Goal: Task Accomplishment & Management: Manage account settings

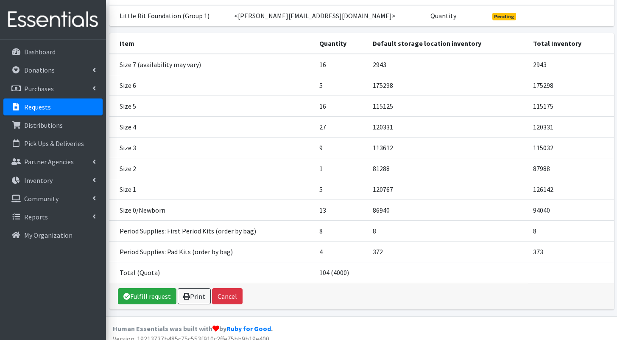
scroll to position [108, 0]
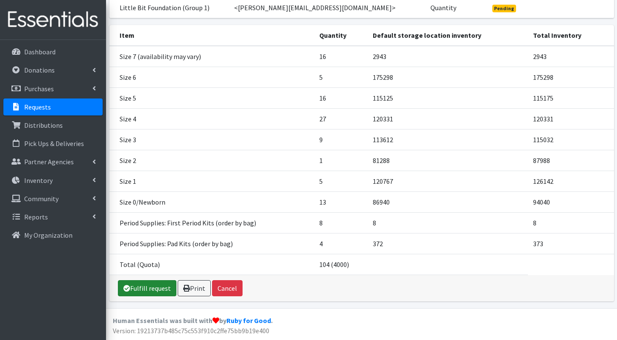
click at [140, 291] on link "Fulfill request" at bounding box center [147, 288] width 59 height 16
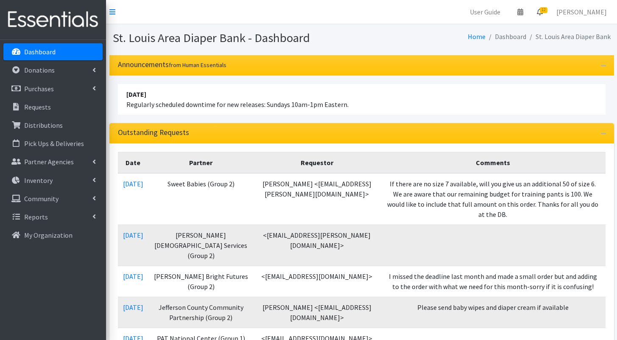
click at [548, 10] on span "12" at bounding box center [544, 10] width 8 height 6
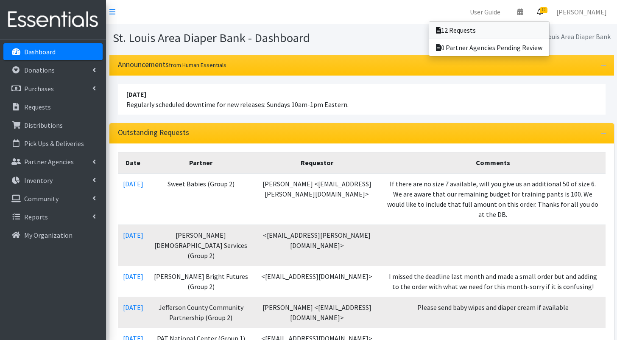
click at [515, 34] on link "12 Requests" at bounding box center [489, 30] width 120 height 17
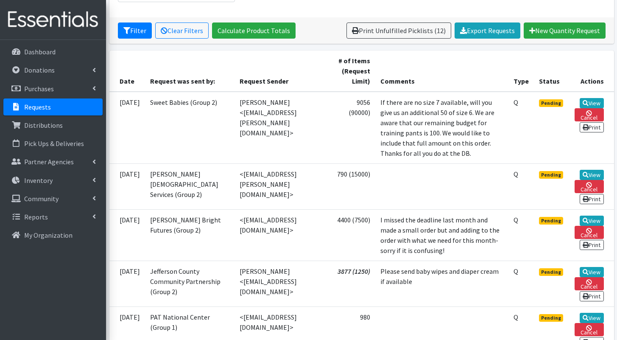
scroll to position [149, 0]
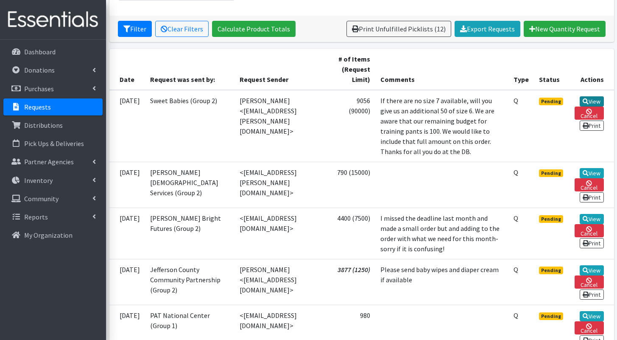
click at [585, 99] on icon at bounding box center [586, 101] width 6 height 6
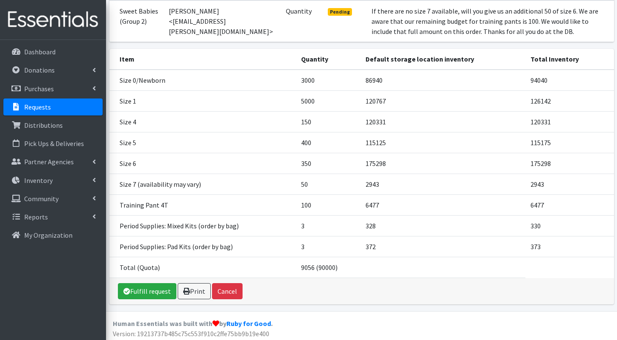
scroll to position [108, 0]
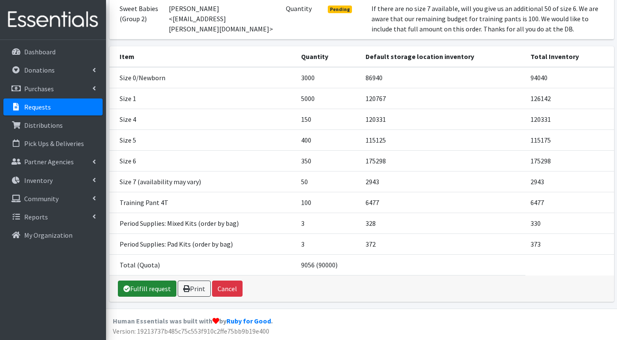
click at [151, 288] on link "Fulfill request" at bounding box center [147, 288] width 59 height 16
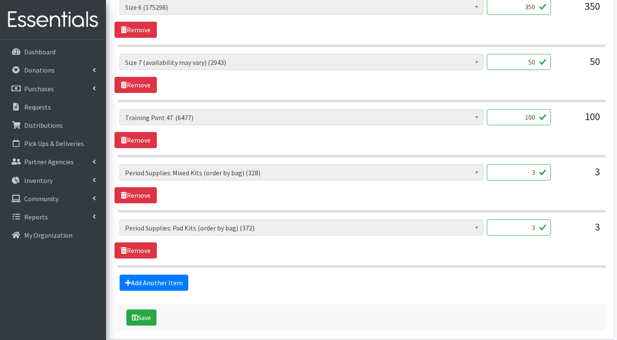
scroll to position [670, 0]
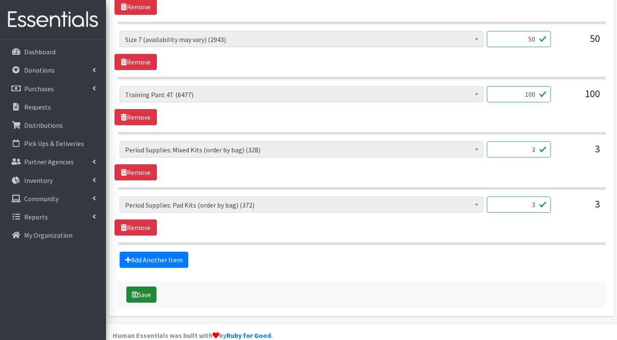
click at [139, 286] on button "Save" at bounding box center [141, 294] width 30 height 16
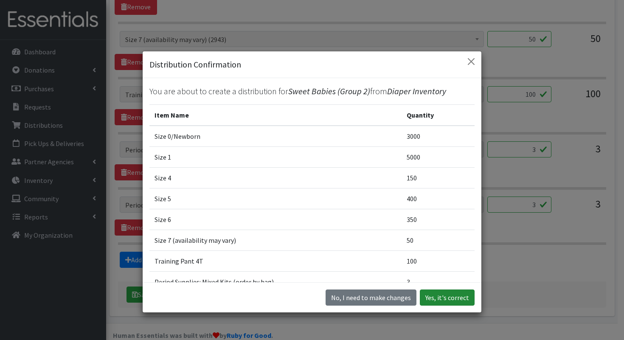
click at [456, 299] on button "Yes, it's correct" at bounding box center [447, 297] width 55 height 16
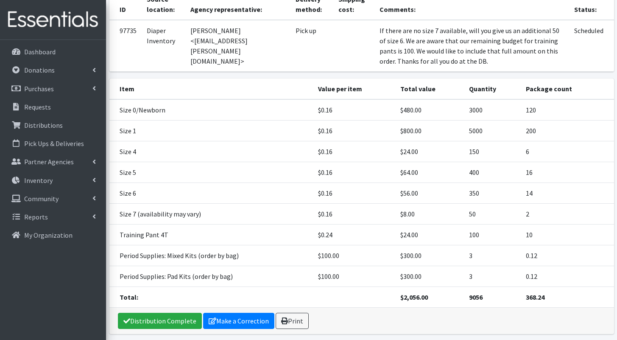
scroll to position [141, 0]
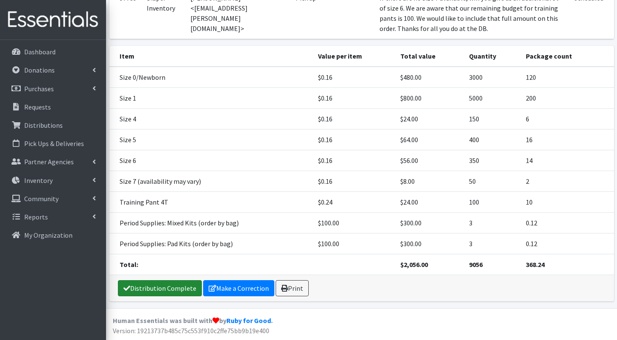
click at [172, 289] on link "Distribution Complete" at bounding box center [160, 288] width 84 height 16
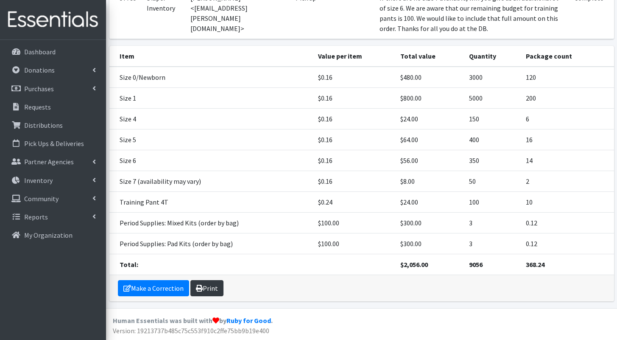
click at [221, 291] on link "Print" at bounding box center [206, 288] width 33 height 16
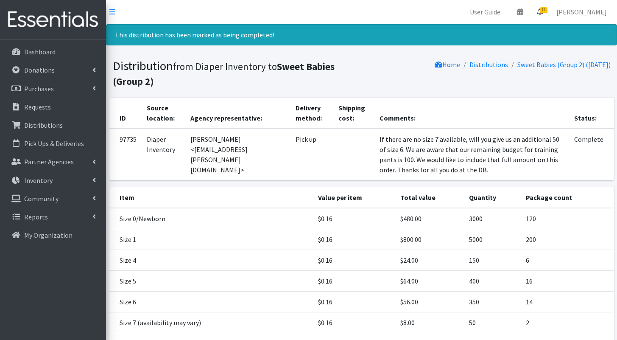
click at [548, 13] on span "11" at bounding box center [544, 10] width 8 height 6
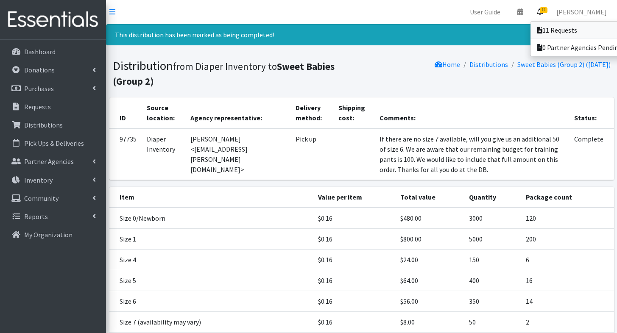
click at [551, 25] on link "11 Requests" at bounding box center [590, 30] width 118 height 17
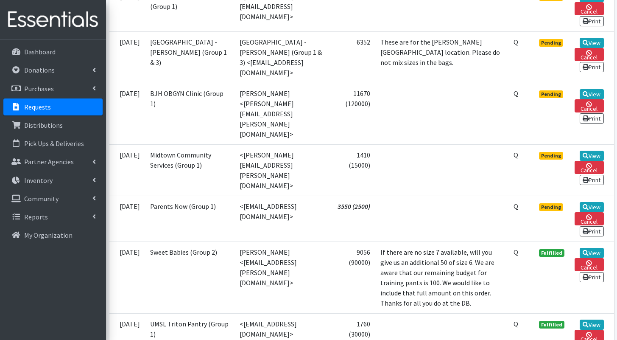
scroll to position [533, 0]
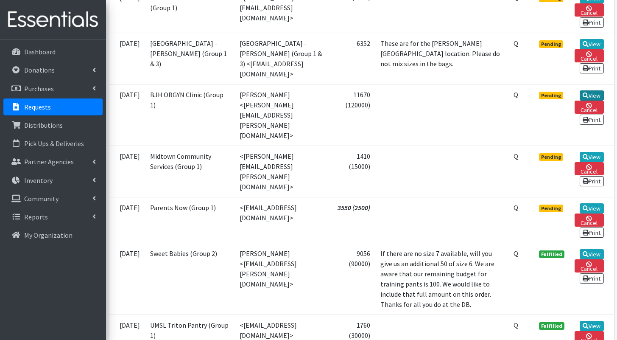
click at [595, 101] on link "View" at bounding box center [592, 95] width 24 height 10
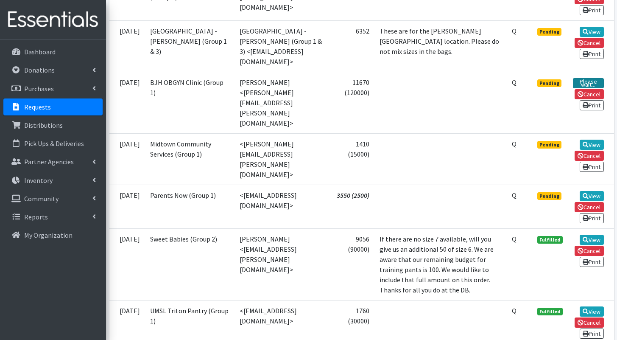
scroll to position [528, 0]
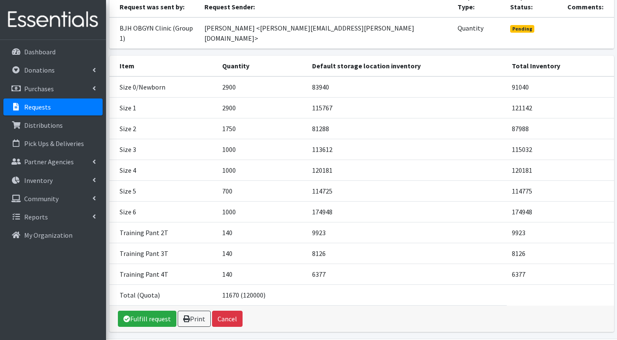
scroll to position [108, 0]
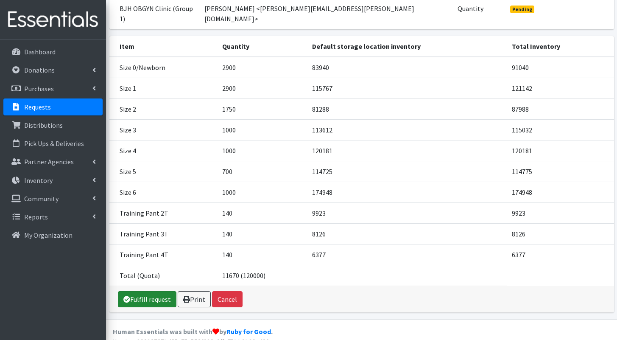
click at [154, 291] on link "Fulfill request" at bounding box center [147, 299] width 59 height 16
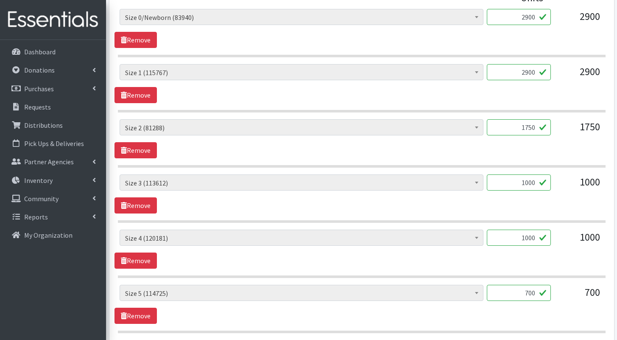
scroll to position [725, 0]
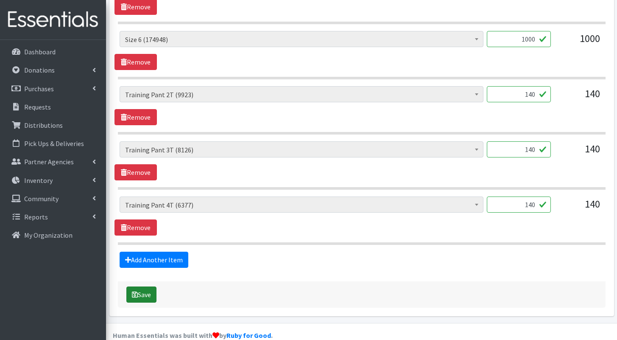
click at [146, 286] on button "Save" at bounding box center [141, 294] width 30 height 16
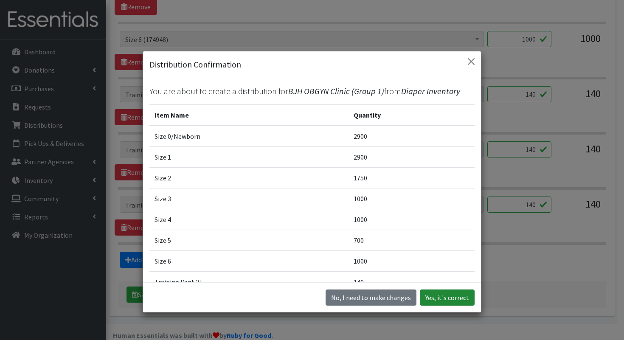
click at [443, 300] on button "Yes, it's correct" at bounding box center [447, 297] width 55 height 16
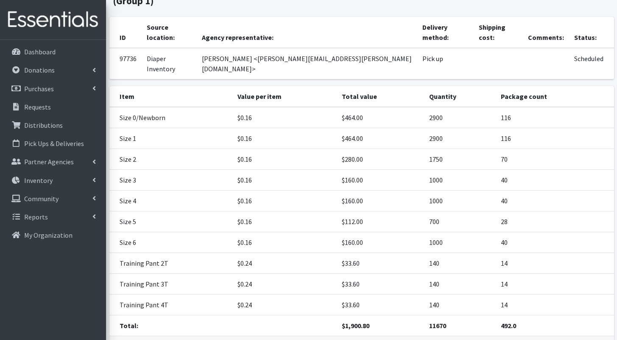
scroll to position [121, 0]
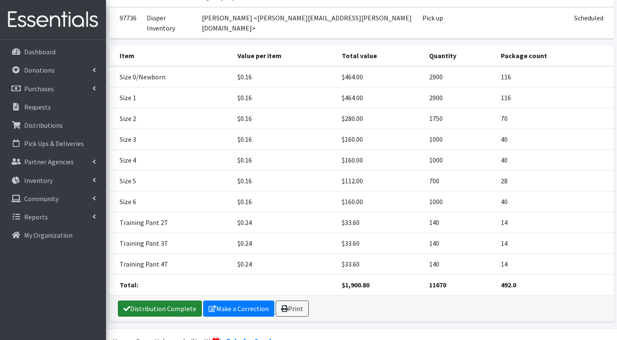
click at [153, 300] on link "Distribution Complete" at bounding box center [160, 308] width 84 height 16
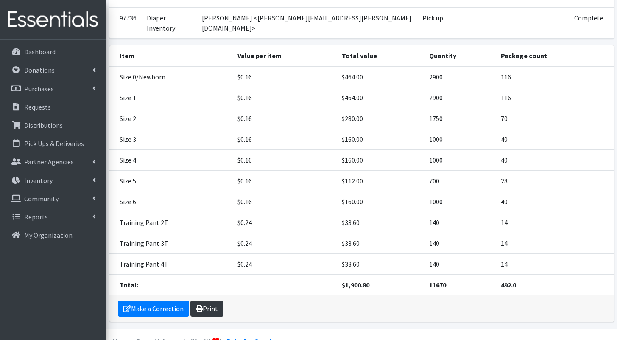
click at [211, 300] on link "Print" at bounding box center [206, 308] width 33 height 16
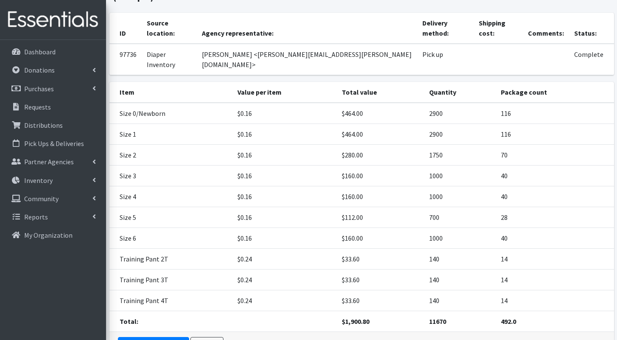
scroll to position [0, 0]
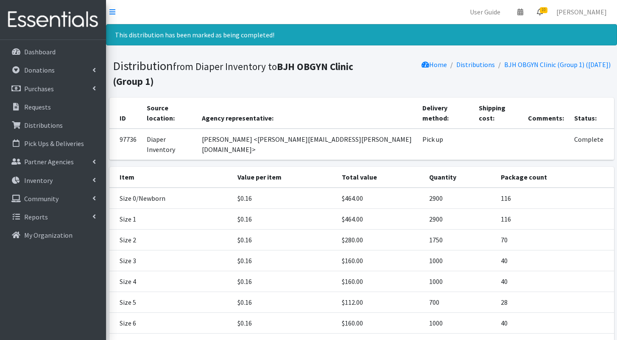
click at [548, 12] on span "10" at bounding box center [544, 10] width 8 height 6
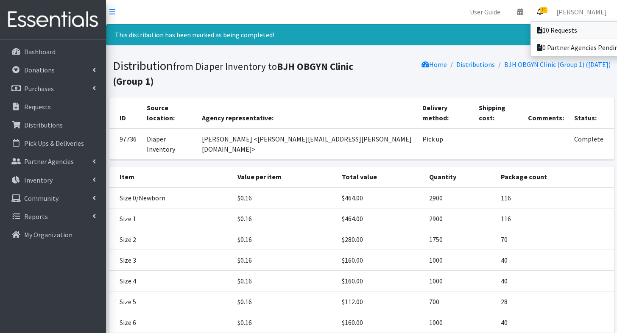
click at [553, 26] on link "10 Requests" at bounding box center [590, 30] width 118 height 17
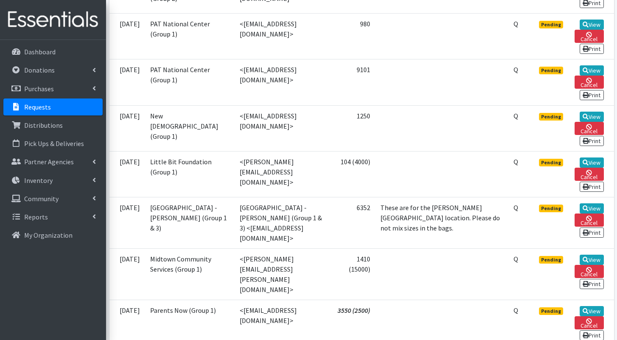
scroll to position [360, 0]
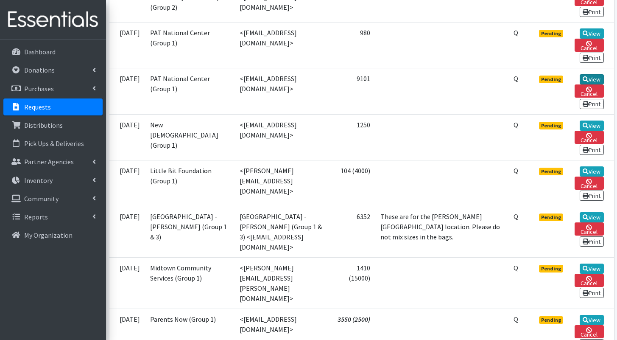
click at [593, 84] on link "View" at bounding box center [592, 79] width 24 height 10
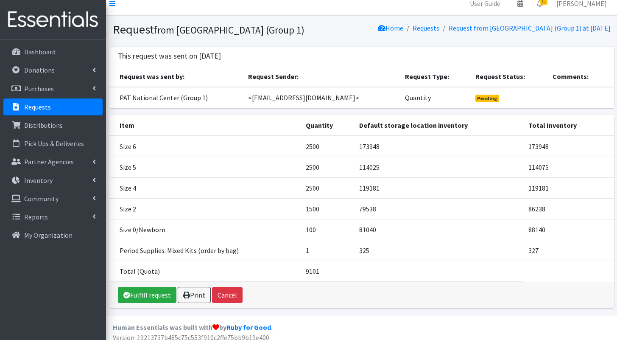
scroll to position [15, 0]
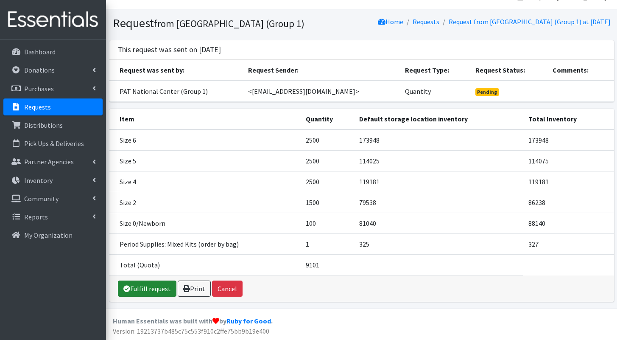
click at [129, 288] on icon at bounding box center [126, 288] width 7 height 7
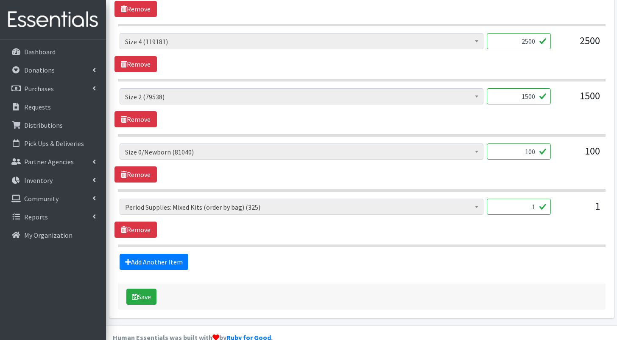
scroll to position [505, 0]
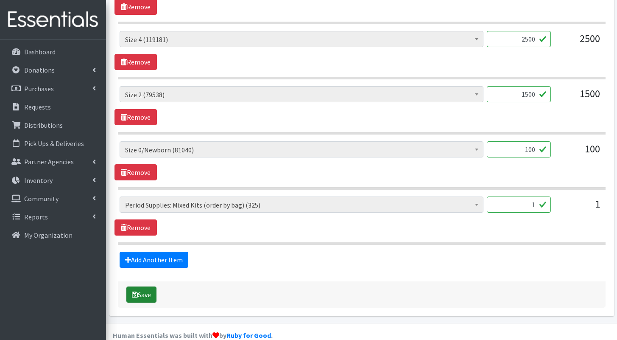
click at [138, 286] on button "Save" at bounding box center [141, 294] width 30 height 16
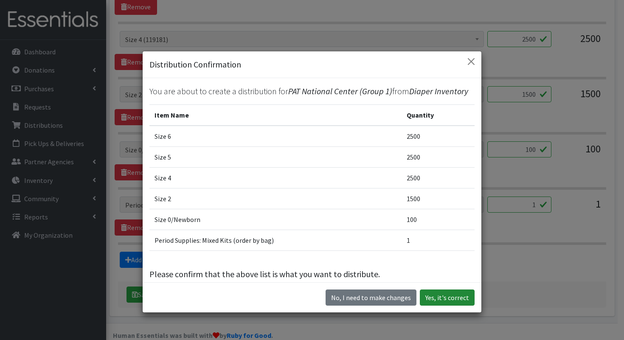
click at [453, 295] on button "Yes, it's correct" at bounding box center [447, 297] width 55 height 16
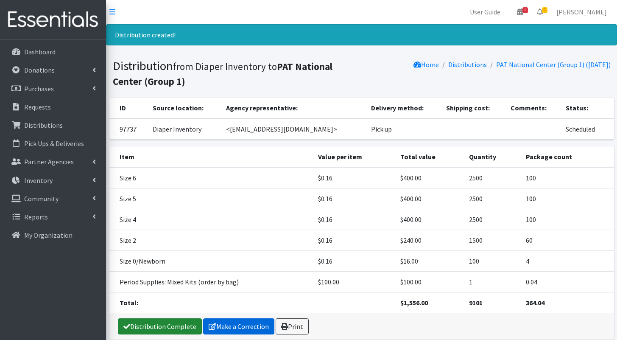
click at [174, 326] on link "Distribution Complete" at bounding box center [160, 326] width 84 height 16
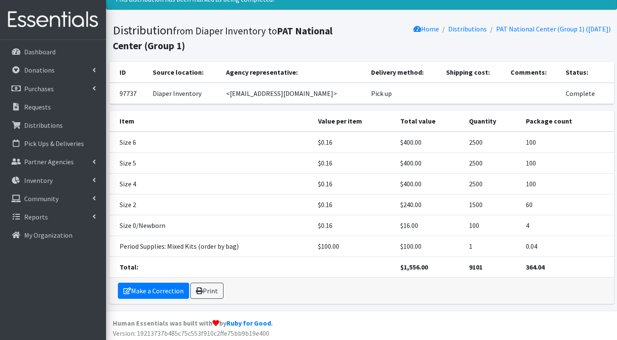
scroll to position [38, 0]
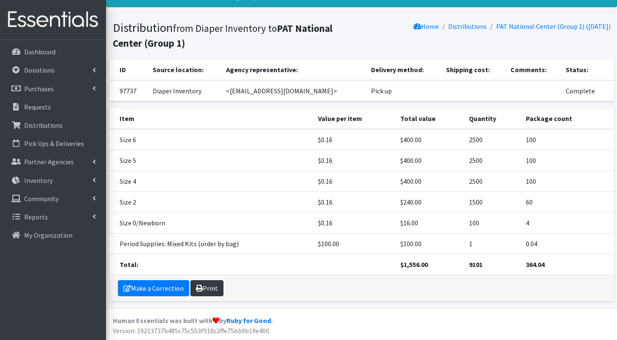
click at [216, 288] on link "Print" at bounding box center [206, 288] width 33 height 16
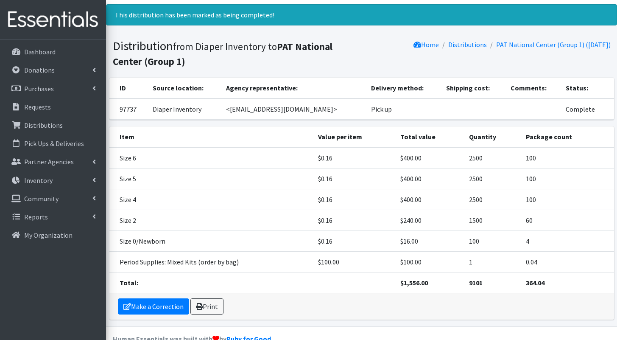
scroll to position [0, 0]
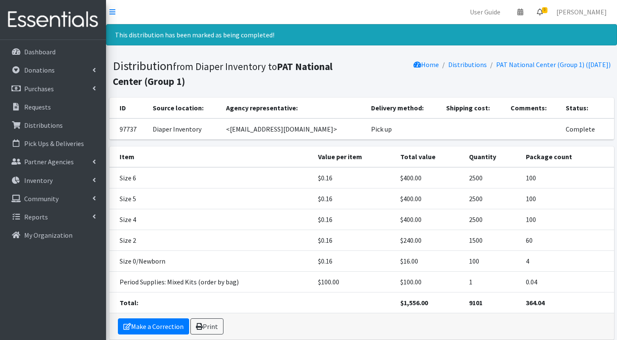
click at [543, 12] on icon at bounding box center [540, 11] width 6 height 7
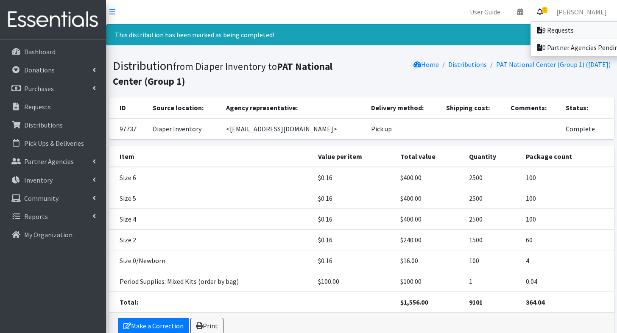
click at [549, 26] on link "9 Requests" at bounding box center [590, 30] width 118 height 17
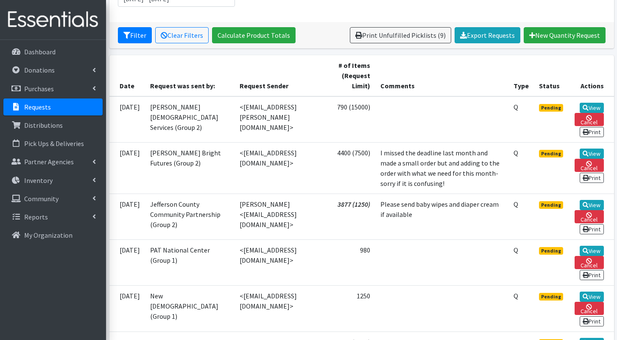
scroll to position [143, 0]
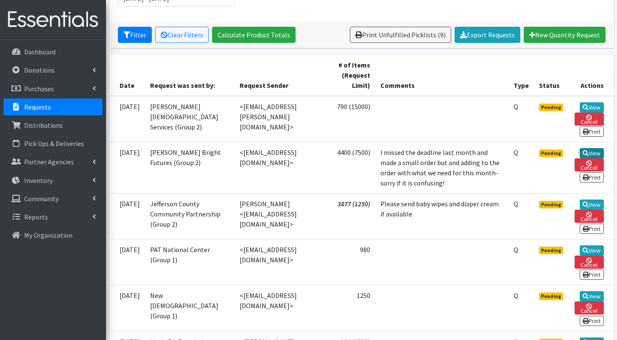
click at [593, 156] on link "View" at bounding box center [592, 153] width 24 height 10
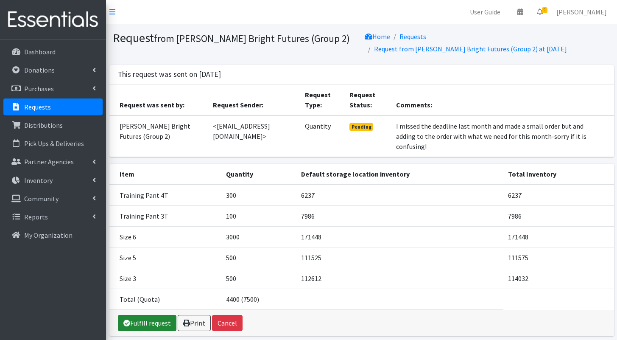
click at [142, 315] on link "Fulfill request" at bounding box center [147, 323] width 59 height 16
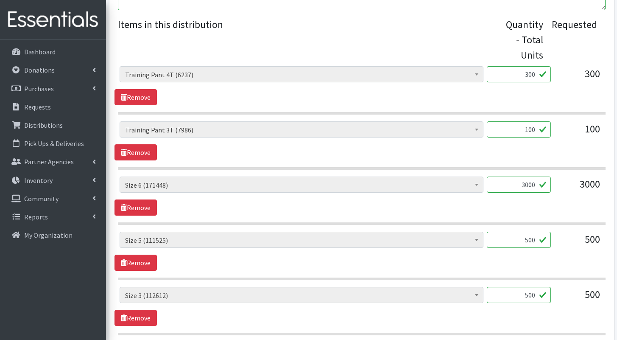
scroll to position [450, 0]
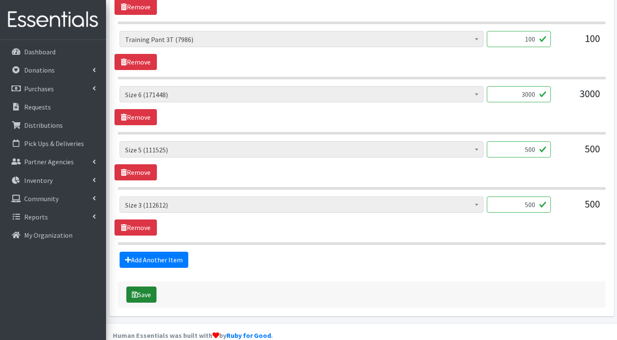
click at [140, 286] on button "Save" at bounding box center [141, 294] width 30 height 16
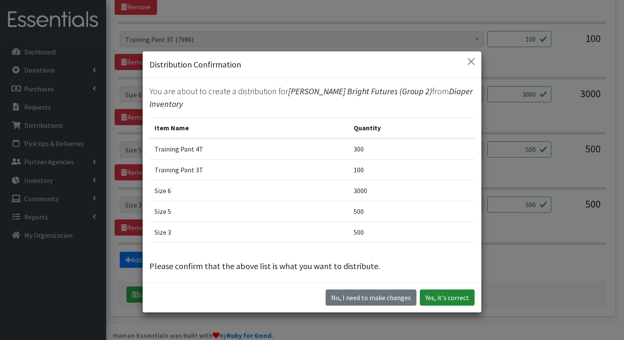
click at [445, 296] on button "Yes, it's correct" at bounding box center [447, 297] width 55 height 16
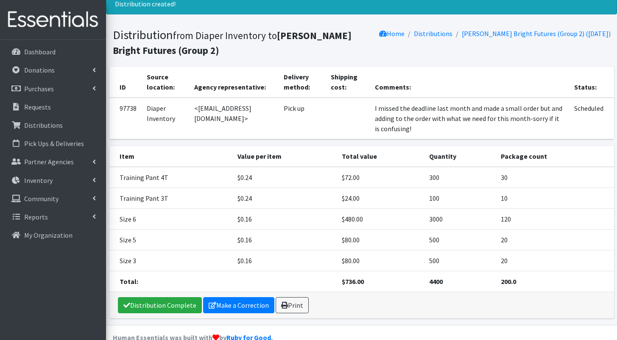
scroll to position [76, 0]
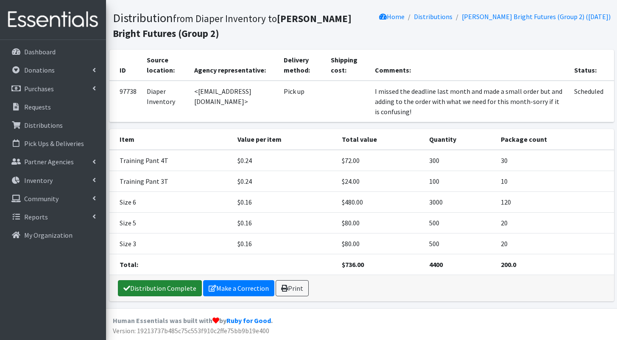
click at [175, 290] on link "Distribution Complete" at bounding box center [160, 288] width 84 height 16
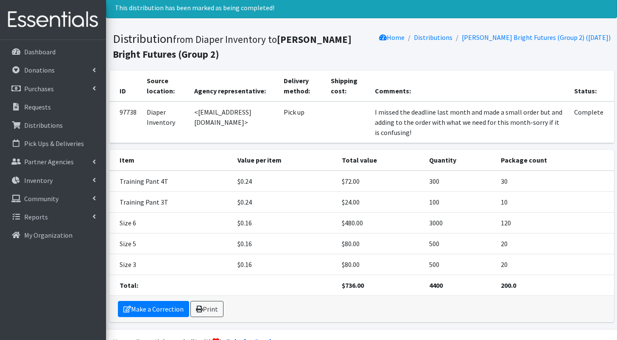
scroll to position [48, 0]
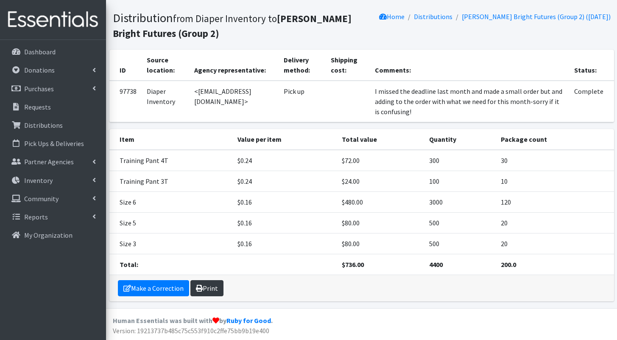
click at [204, 292] on link "Print" at bounding box center [206, 288] width 33 height 16
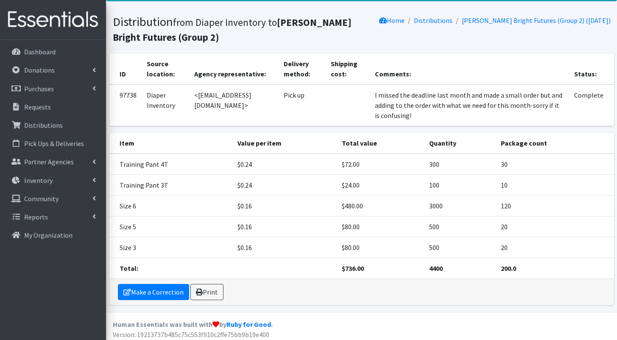
scroll to position [0, 0]
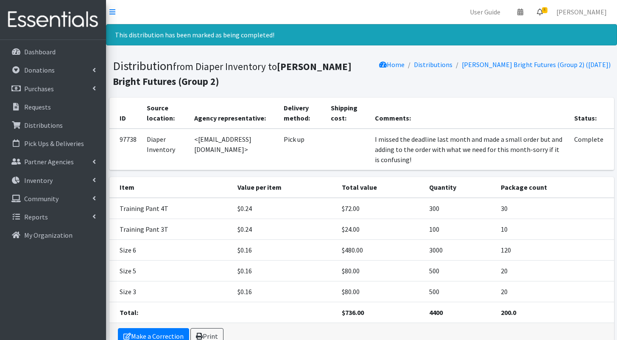
click at [540, 9] on link "8" at bounding box center [540, 11] width 20 height 17
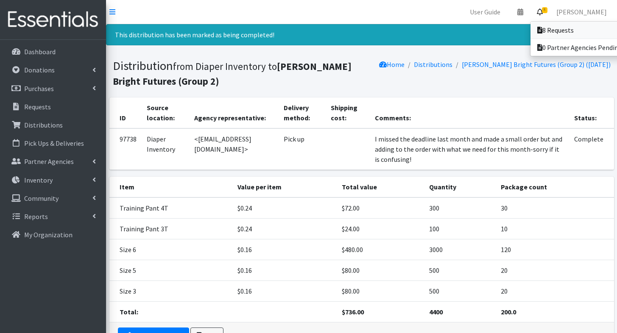
click at [544, 24] on link "8 Requests" at bounding box center [590, 30] width 118 height 17
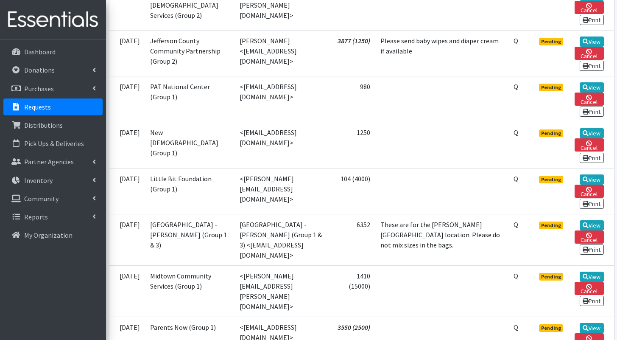
scroll to position [256, 0]
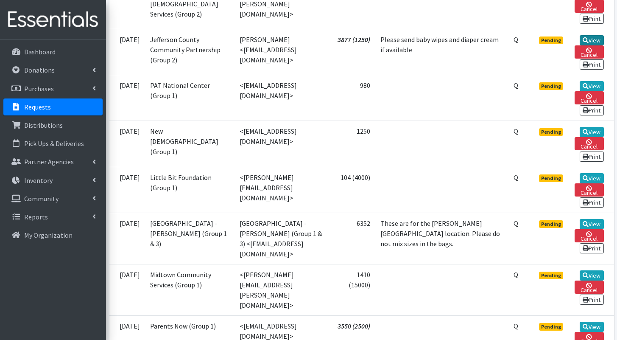
click at [588, 45] on link "View" at bounding box center [592, 40] width 24 height 10
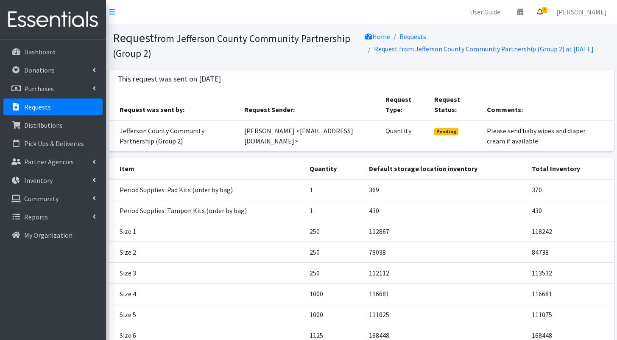
click at [542, 12] on link "8" at bounding box center [540, 11] width 20 height 17
click at [542, 27] on link "8 Requests" at bounding box center [489, 30] width 120 height 17
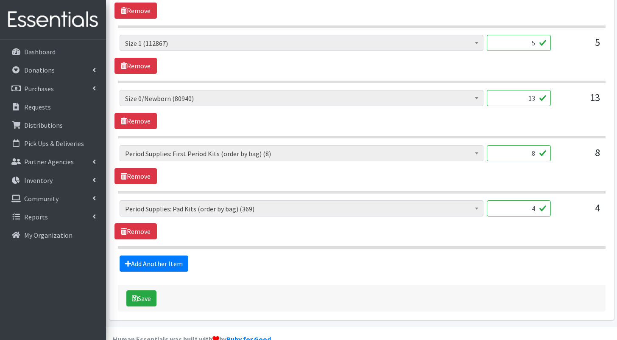
scroll to position [725, 0]
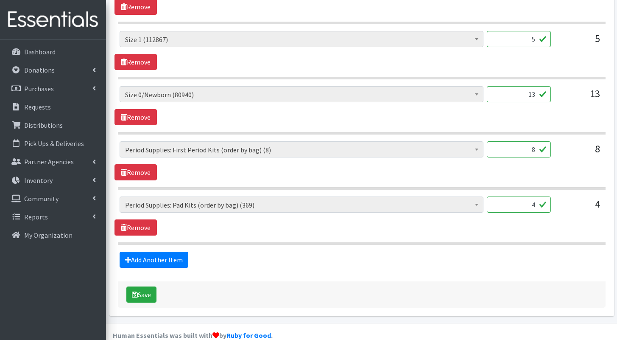
drag, startPoint x: 519, startPoint y: 130, endPoint x: 543, endPoint y: 135, distance: 24.0
click at [543, 141] on input "8" at bounding box center [519, 149] width 64 height 16
click at [143, 164] on link "Remove" at bounding box center [136, 172] width 42 height 16
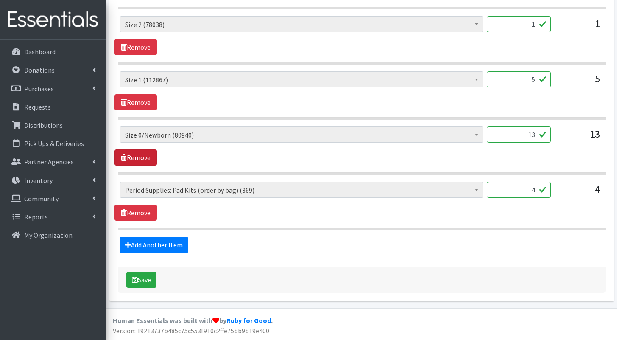
scroll to position [670, 0]
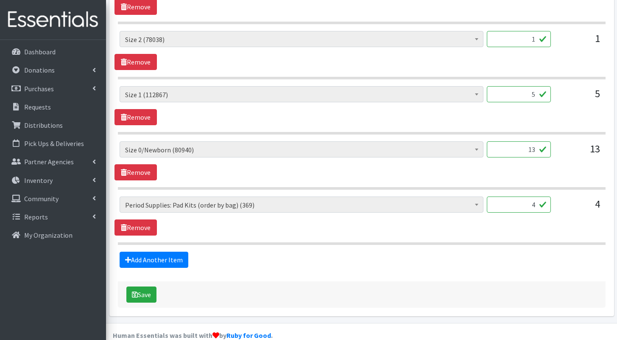
drag, startPoint x: 528, startPoint y: 186, endPoint x: 554, endPoint y: 193, distance: 27.7
click at [554, 196] on div "Period Supplies: Mixed Kits (order by bag) (324) Applicator-free tampon (8) BOR…" at bounding box center [362, 207] width 484 height 23
type input "6"
click at [146, 286] on button "Save" at bounding box center [141, 294] width 30 height 16
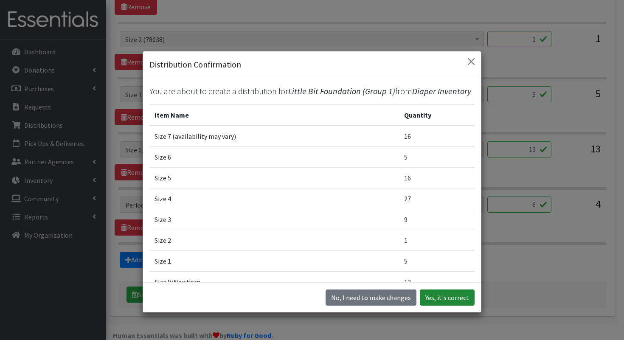
click at [462, 298] on button "Yes, it's correct" at bounding box center [447, 297] width 55 height 16
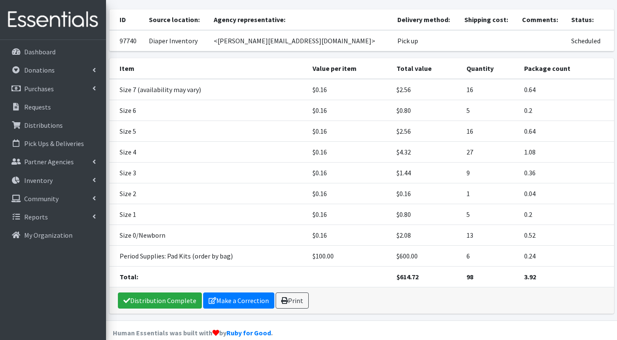
scroll to position [101, 0]
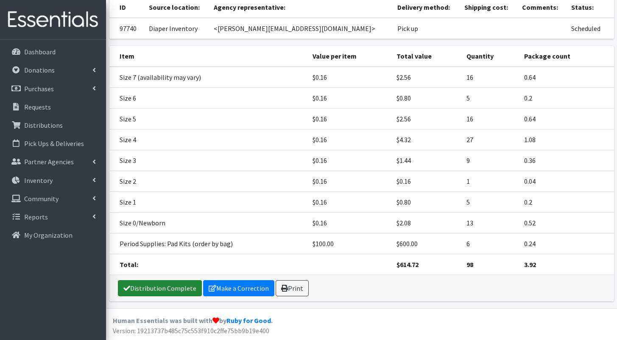
click at [165, 285] on link "Distribution Complete" at bounding box center [160, 288] width 84 height 16
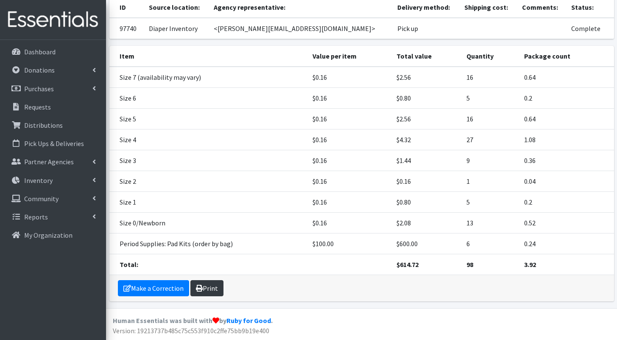
click at [220, 289] on link "Print" at bounding box center [206, 288] width 33 height 16
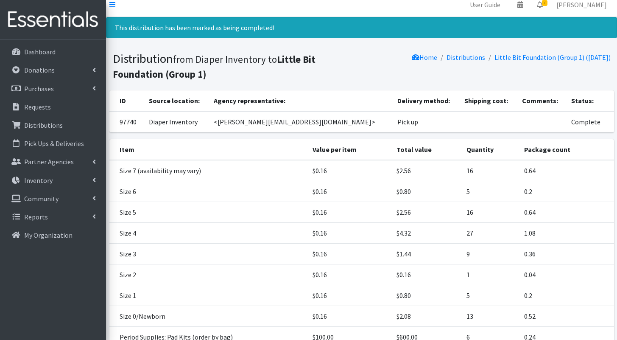
scroll to position [0, 0]
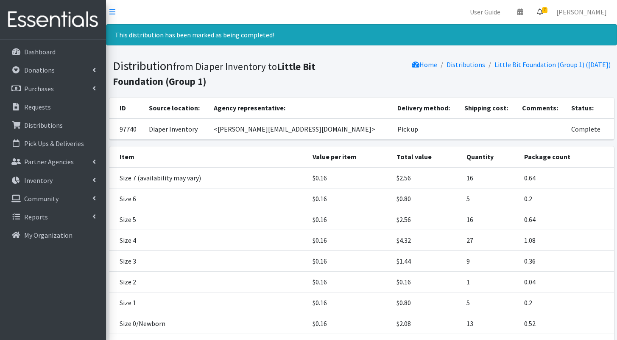
click at [543, 12] on icon at bounding box center [540, 11] width 6 height 7
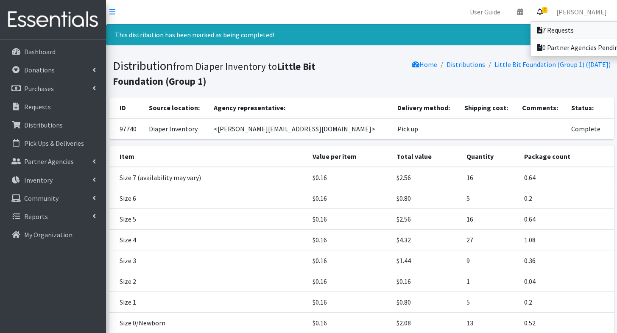
click at [549, 25] on link "7 Requests" at bounding box center [590, 30] width 118 height 17
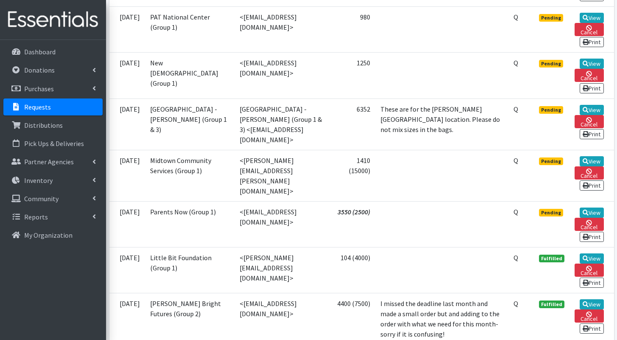
scroll to position [277, 0]
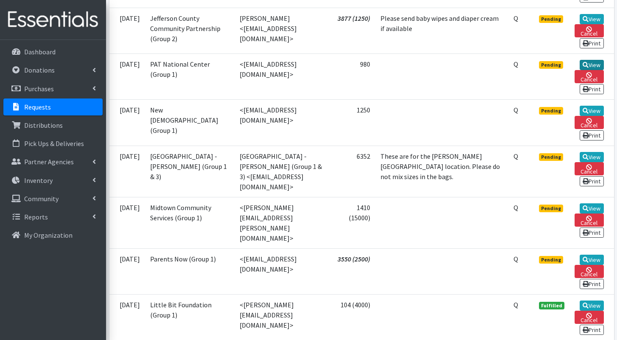
click at [588, 70] on link "View" at bounding box center [592, 65] width 24 height 10
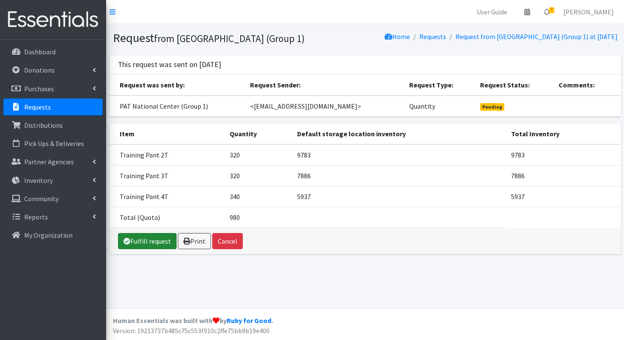
click at [151, 237] on link "Fulfill request" at bounding box center [147, 241] width 59 height 16
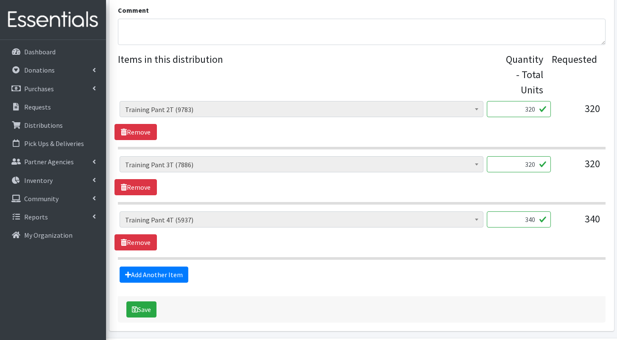
scroll to position [324, 0]
click at [522, 101] on input "320" at bounding box center [519, 109] width 64 height 16
type input "160"
drag, startPoint x: 518, startPoint y: 151, endPoint x: 551, endPoint y: 152, distance: 33.5
click at [551, 157] on div "Period Supplies: Mixed Kits (order by bag) (324) Applicator-free tampon (8) BOR…" at bounding box center [362, 168] width 484 height 23
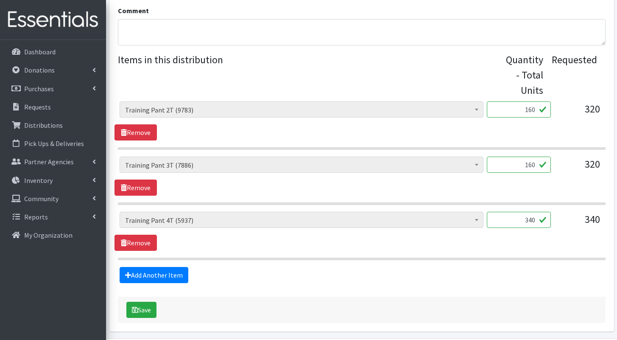
type input "160"
drag, startPoint x: 532, startPoint y: 203, endPoint x: 544, endPoint y: 206, distance: 11.9
click at [544, 212] on input "340" at bounding box center [519, 220] width 64 height 16
type input "160"
click at [154, 302] on button "Save" at bounding box center [141, 310] width 30 height 16
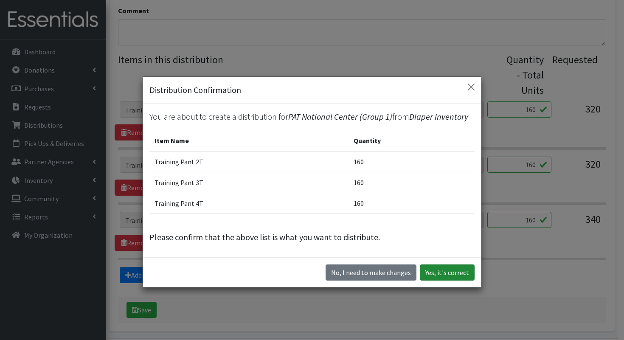
click at [436, 274] on button "Yes, it's correct" at bounding box center [447, 272] width 55 height 16
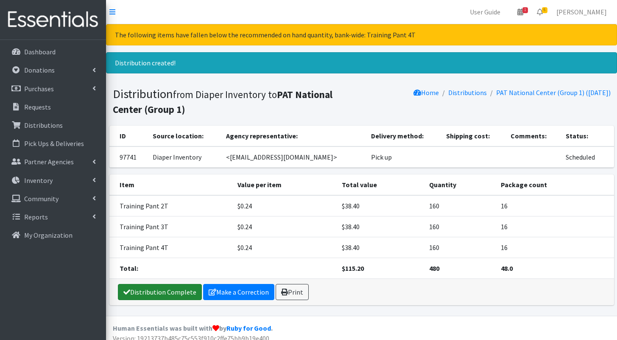
click at [173, 294] on link "Distribution Complete" at bounding box center [160, 292] width 84 height 16
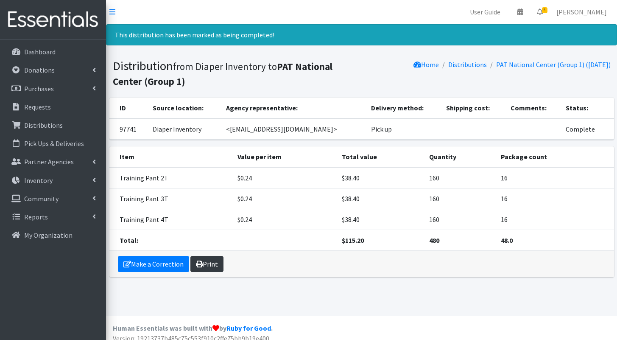
click at [213, 263] on link "Print" at bounding box center [206, 264] width 33 height 16
click at [543, 14] on icon at bounding box center [540, 11] width 6 height 7
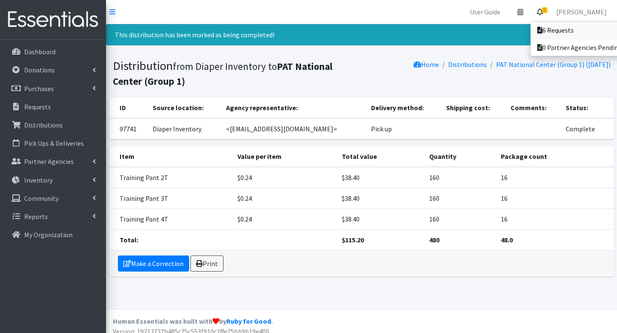
click at [546, 23] on link "6 Requests" at bounding box center [590, 30] width 118 height 17
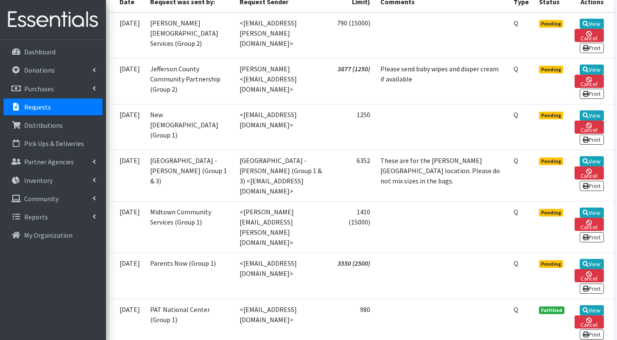
scroll to position [238, 0]
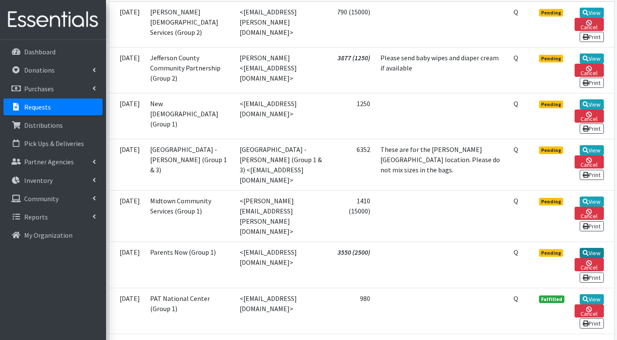
click at [586, 258] on link "View" at bounding box center [592, 253] width 24 height 10
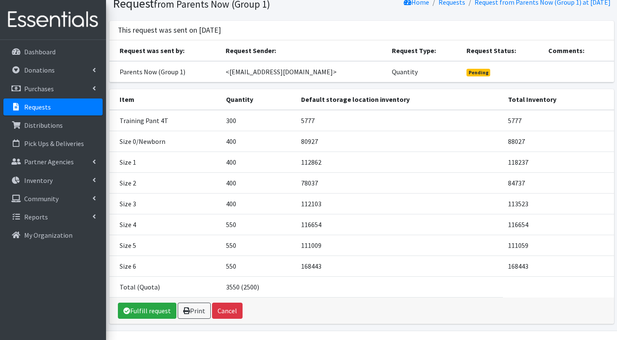
scroll to position [40, 0]
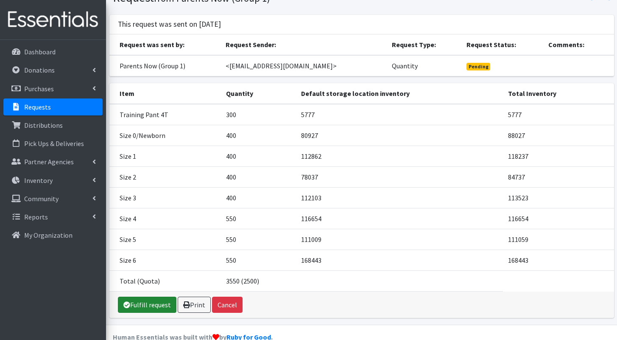
click at [146, 302] on link "Fulfill request" at bounding box center [147, 305] width 59 height 16
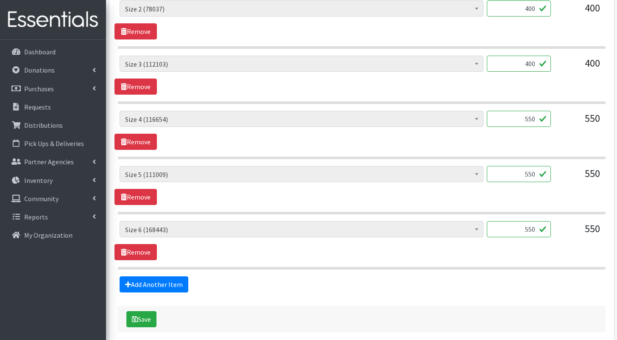
scroll to position [615, 0]
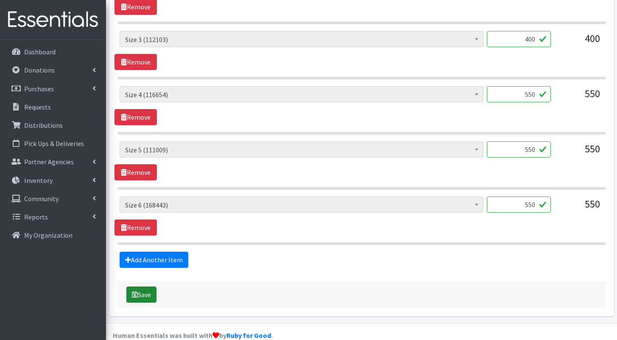
click at [141, 286] on button "Save" at bounding box center [141, 294] width 30 height 16
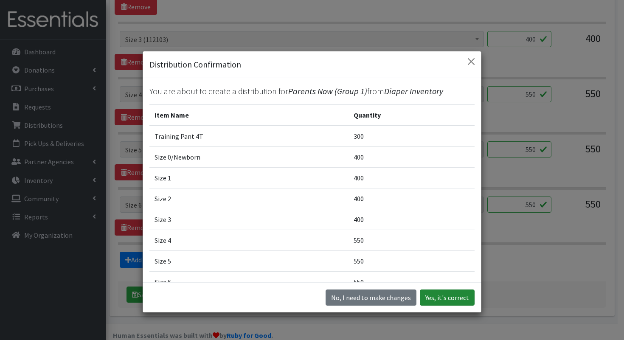
click at [444, 296] on button "Yes, it's correct" at bounding box center [447, 297] width 55 height 16
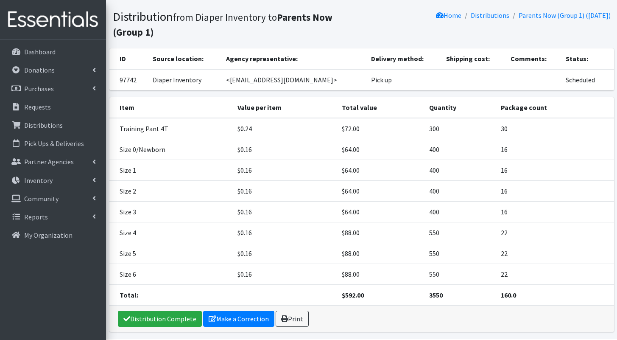
scroll to position [108, 0]
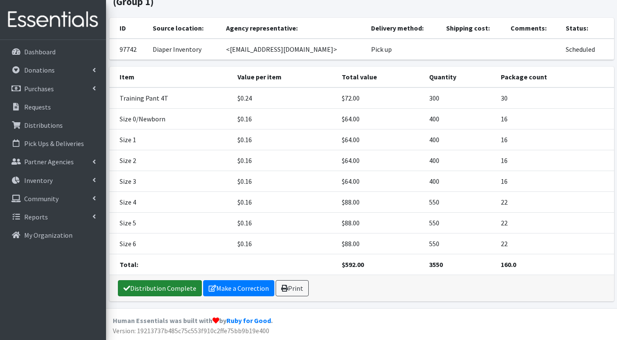
click at [163, 286] on link "Distribution Complete" at bounding box center [160, 288] width 84 height 16
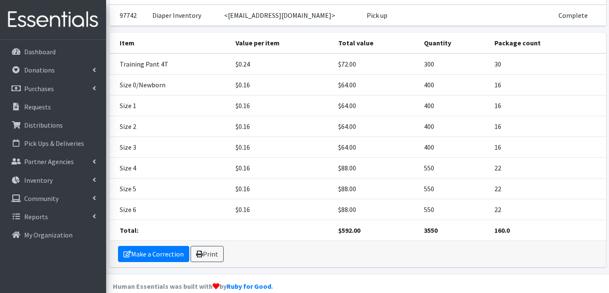
scroll to position [126, 0]
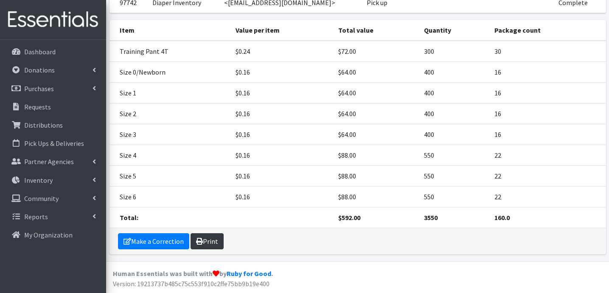
click at [210, 241] on link "Print" at bounding box center [206, 241] width 33 height 16
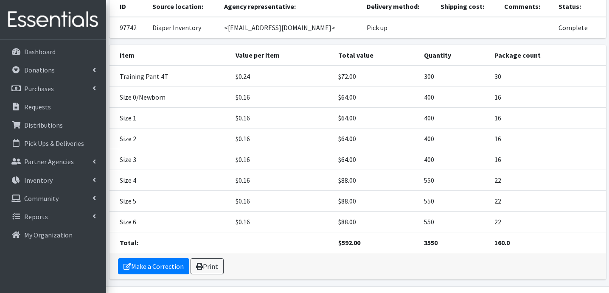
scroll to position [0, 0]
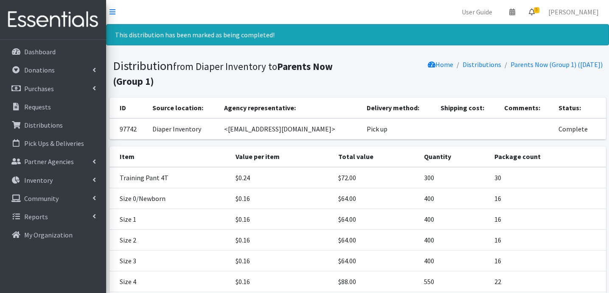
click at [538, 15] on link "5" at bounding box center [532, 11] width 20 height 17
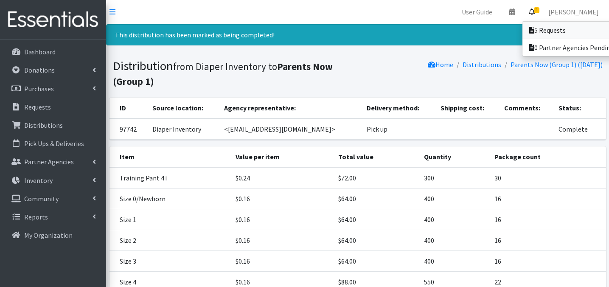
click at [538, 24] on link "5 Requests" at bounding box center [581, 30] width 118 height 17
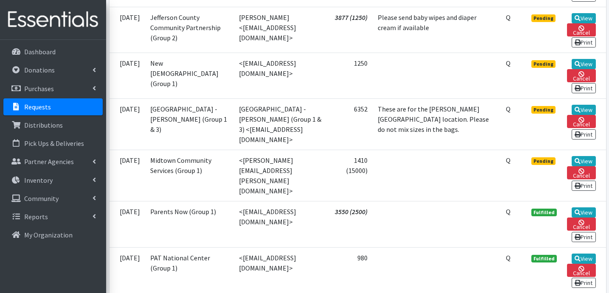
scroll to position [292, 0]
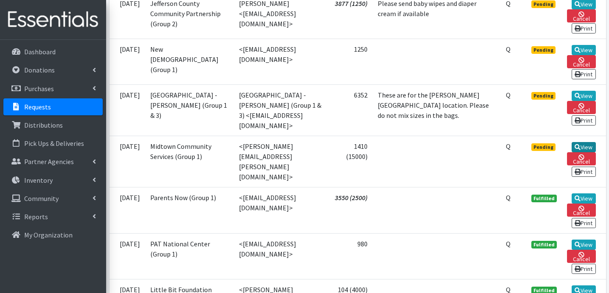
click at [582, 152] on link "View" at bounding box center [583, 147] width 24 height 10
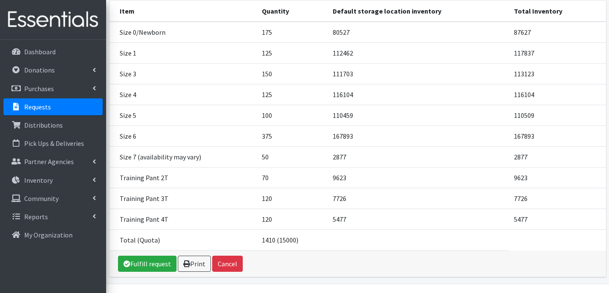
scroll to position [142, 0]
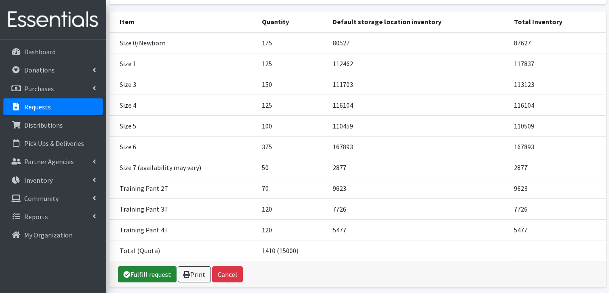
click at [132, 266] on link "Fulfill request" at bounding box center [147, 274] width 59 height 16
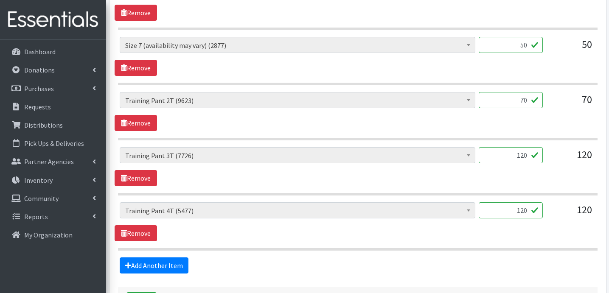
scroll to position [719, 0]
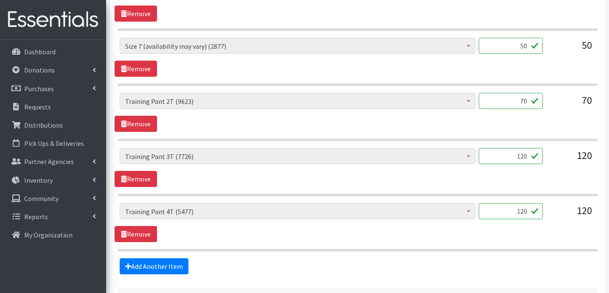
drag, startPoint x: 518, startPoint y: 89, endPoint x: 549, endPoint y: 90, distance: 31.0
click at [549, 93] on div "Period Supplies: Mixed Kits (order by bag) (324) Applicator-free tampon (8) BOR…" at bounding box center [358, 104] width 476 height 23
drag, startPoint x: 515, startPoint y: 141, endPoint x: 543, endPoint y: 145, distance: 28.7
click at [543, 148] on div "Period Supplies: Mixed Kits (order by bag) (324) Applicator-free tampon (8) BOR…" at bounding box center [358, 159] width 476 height 23
type input "100"
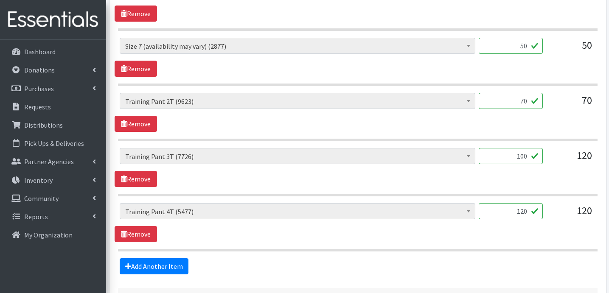
drag, startPoint x: 516, startPoint y: 196, endPoint x: 541, endPoint y: 199, distance: 25.3
click at [541, 203] on input "120" at bounding box center [511, 211] width 64 height 16
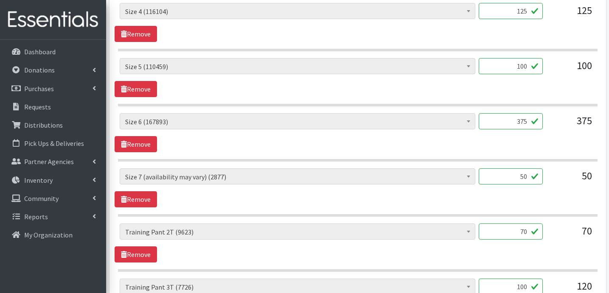
scroll to position [541, 0]
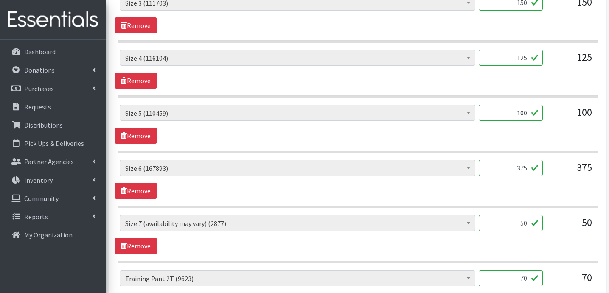
type input "110"
drag, startPoint x: 515, startPoint y: 154, endPoint x: 539, endPoint y: 157, distance: 24.4
click at [539, 160] on input "375" at bounding box center [511, 168] width 64 height 16
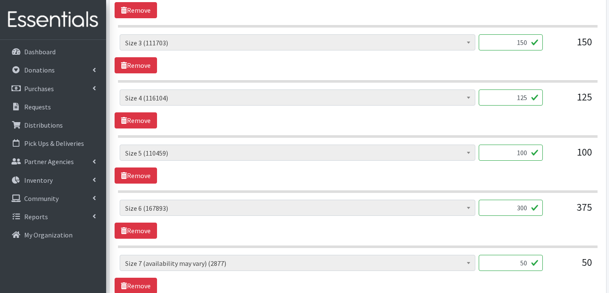
scroll to position [523, 0]
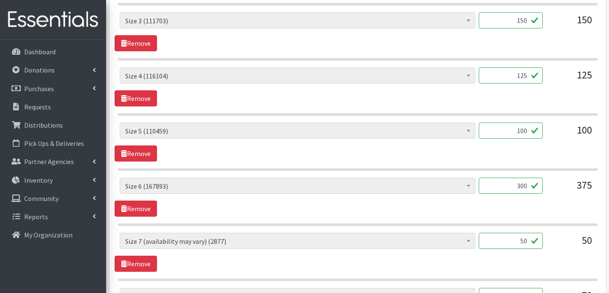
drag, startPoint x: 512, startPoint y: 171, endPoint x: 548, endPoint y: 174, distance: 35.8
click at [548, 178] on div "Period Supplies: Mixed Kits (order by bag) (324) Applicator-free tampon (8) BOR…" at bounding box center [358, 189] width 476 height 23
type input "375"
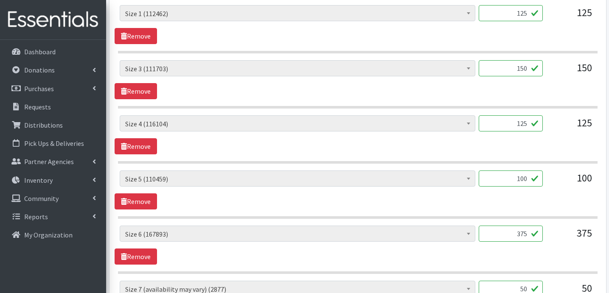
scroll to position [467, 0]
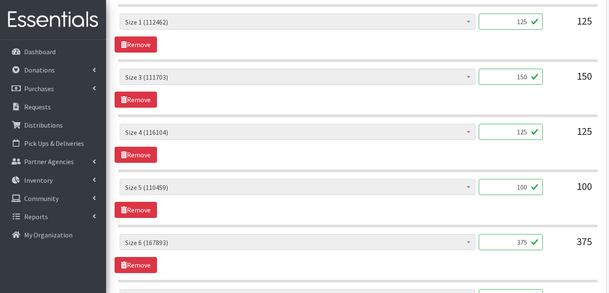
drag, startPoint x: 521, startPoint y: 118, endPoint x: 528, endPoint y: 118, distance: 6.8
click at [528, 124] on input "125" at bounding box center [511, 132] width 64 height 16
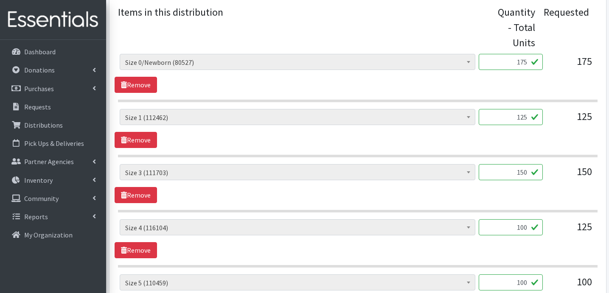
scroll to position [371, 0]
type input "100"
drag, startPoint x: 521, startPoint y: 44, endPoint x: 529, endPoint y: 46, distance: 8.7
click at [529, 54] on input "175" at bounding box center [511, 62] width 64 height 16
drag, startPoint x: 520, startPoint y: 51, endPoint x: 528, endPoint y: 52, distance: 8.1
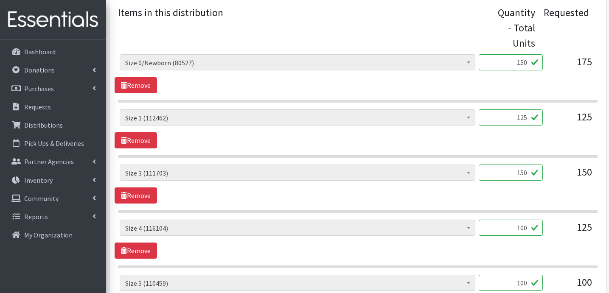
click at [528, 54] on input "150" at bounding box center [511, 62] width 64 height 16
type input "100"
drag, startPoint x: 521, startPoint y: 102, endPoint x: 532, endPoint y: 106, distance: 12.1
click at [532, 109] on input "125" at bounding box center [511, 117] width 64 height 16
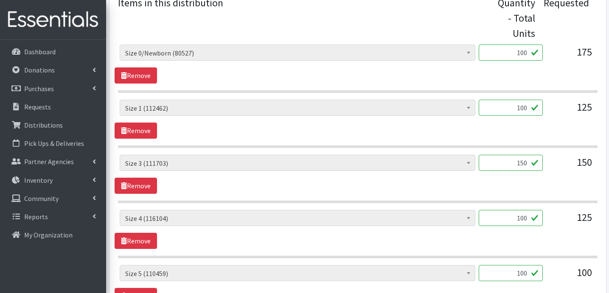
scroll to position [383, 0]
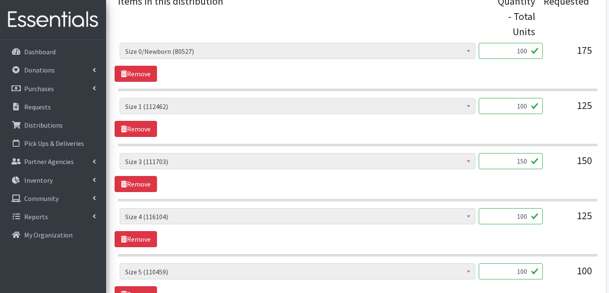
type input "100"
click at [525, 153] on input "150" at bounding box center [511, 161] width 64 height 16
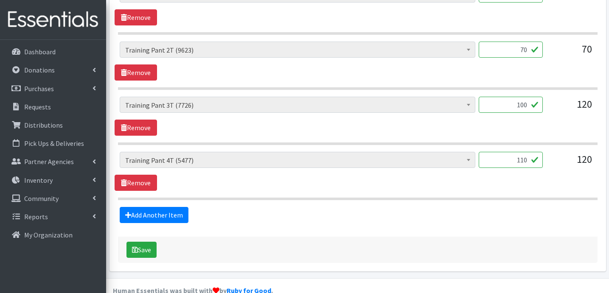
scroll to position [772, 0]
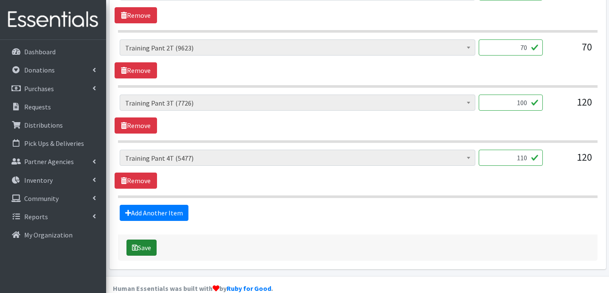
type input "100"
click at [151, 240] on button "Save" at bounding box center [141, 248] width 30 height 16
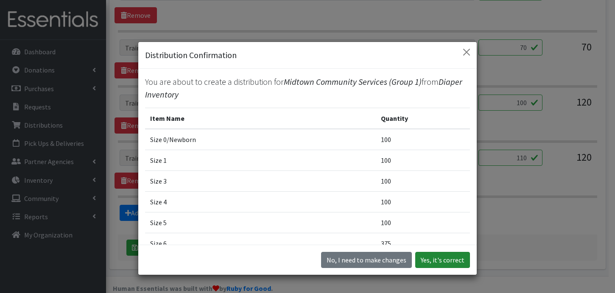
click at [452, 263] on button "Yes, it's correct" at bounding box center [442, 260] width 55 height 16
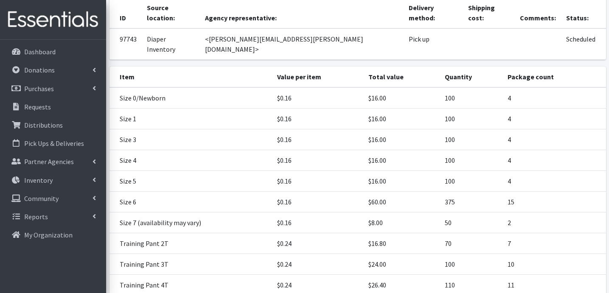
scroll to position [196, 0]
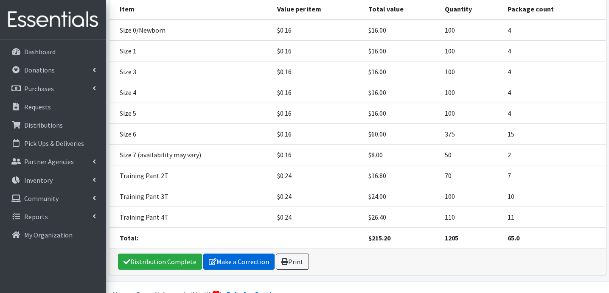
click at [222, 254] on link "Make a Correction" at bounding box center [238, 262] width 71 height 16
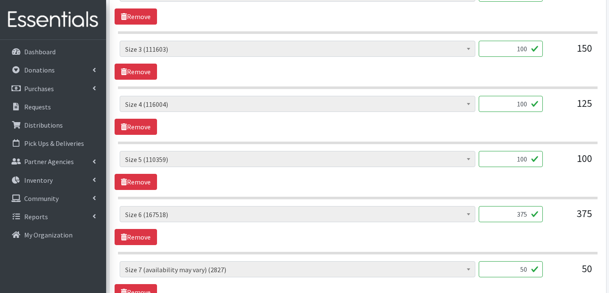
scroll to position [475, 0]
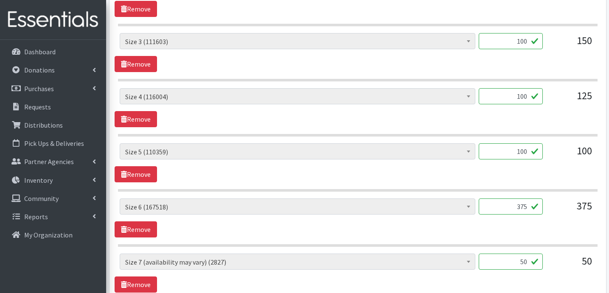
drag, startPoint x: 521, startPoint y: 190, endPoint x: 531, endPoint y: 192, distance: 10.0
click at [531, 199] on input "375" at bounding box center [511, 207] width 64 height 16
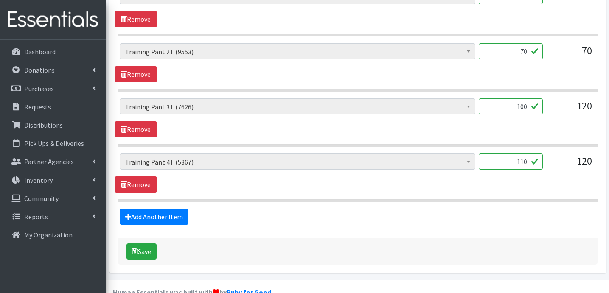
scroll to position [744, 0]
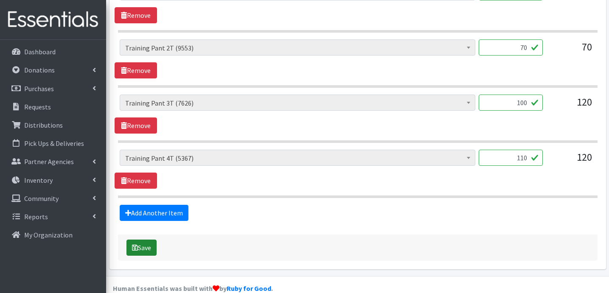
type input "300"
click at [143, 240] on button "Save" at bounding box center [141, 248] width 30 height 16
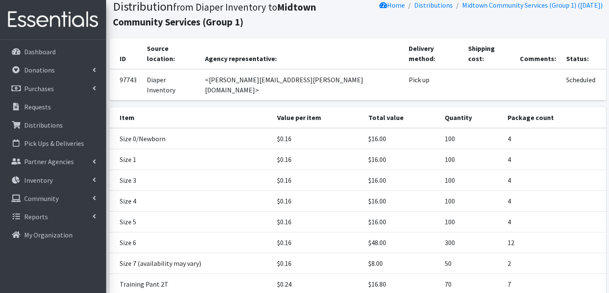
scroll to position [196, 0]
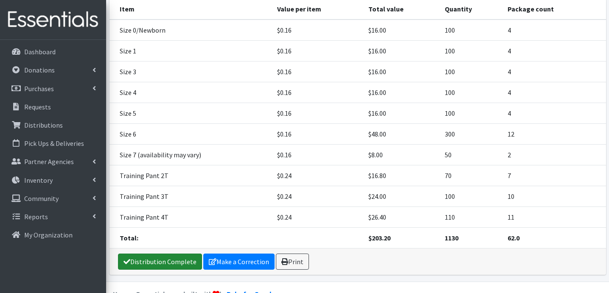
click at [168, 254] on link "Distribution Complete" at bounding box center [160, 262] width 84 height 16
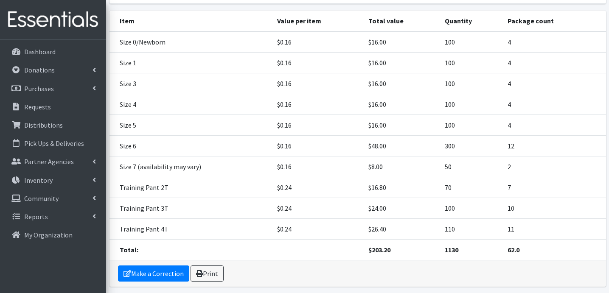
scroll to position [168, 0]
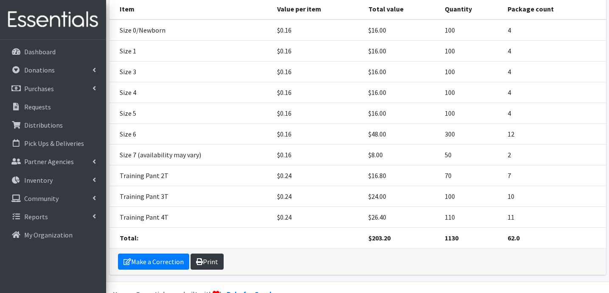
click at [208, 254] on link "Print" at bounding box center [206, 262] width 33 height 16
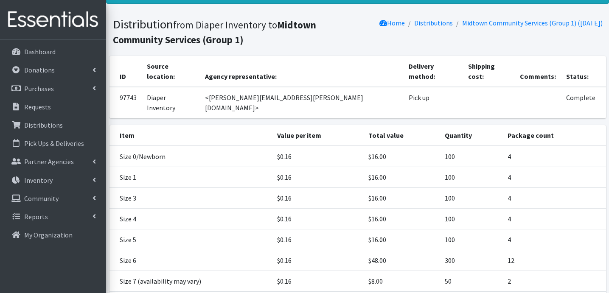
scroll to position [0, 0]
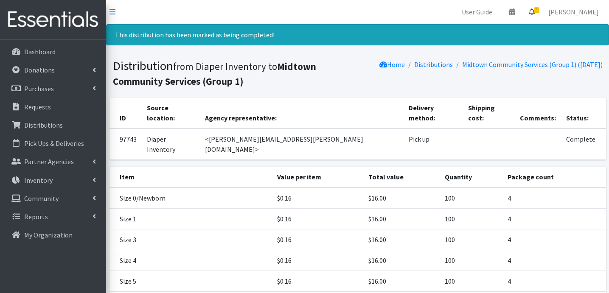
click at [535, 11] on icon at bounding box center [532, 11] width 6 height 7
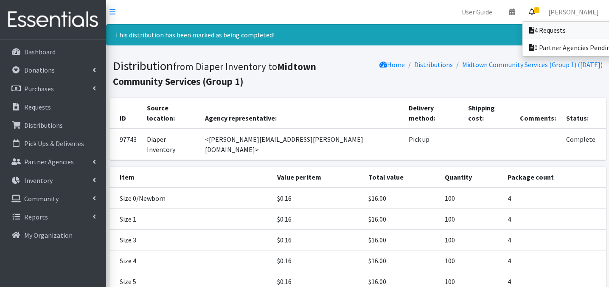
click at [537, 25] on link "4 Requests" at bounding box center [581, 30] width 118 height 17
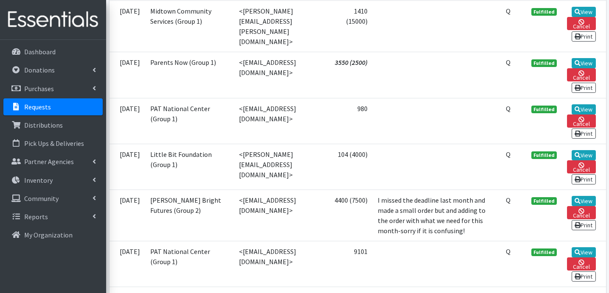
scroll to position [437, 0]
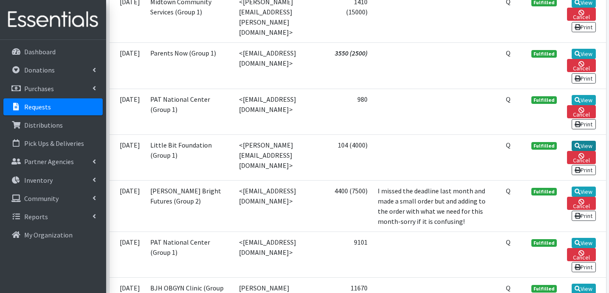
click at [588, 151] on link "View" at bounding box center [583, 146] width 24 height 10
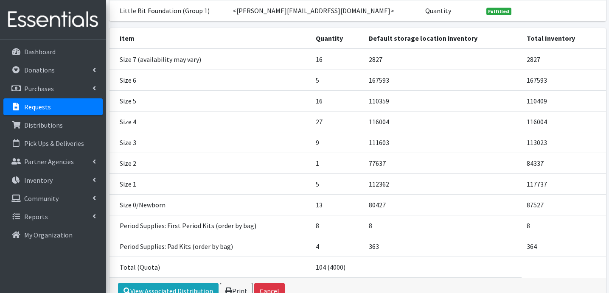
scroll to position [154, 0]
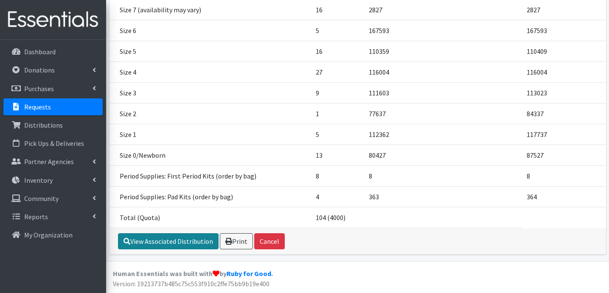
click at [201, 240] on link "View Associated Distribution" at bounding box center [168, 241] width 101 height 16
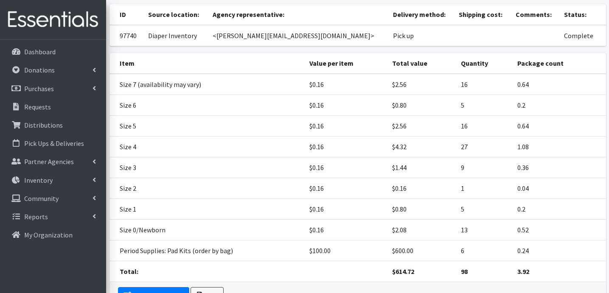
scroll to position [119, 0]
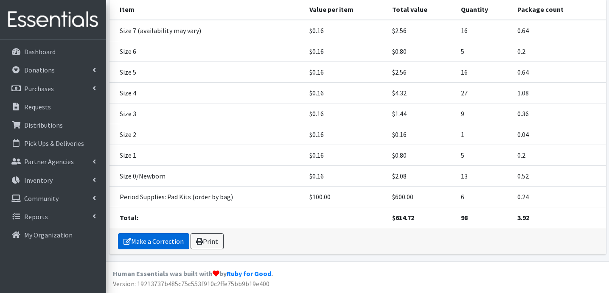
click at [156, 247] on link "Make a Correction" at bounding box center [153, 241] width 71 height 16
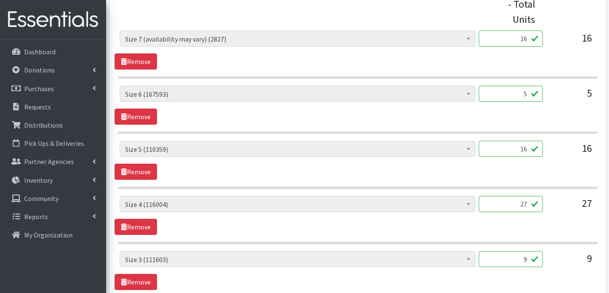
scroll to position [338, 0]
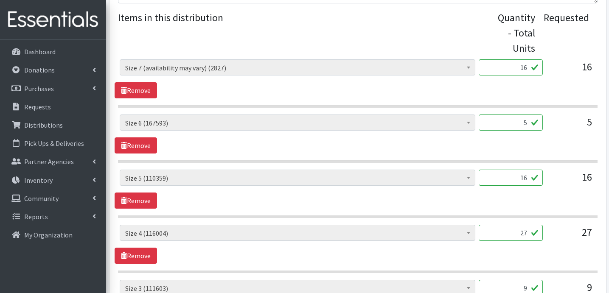
drag, startPoint x: 520, startPoint y: 52, endPoint x: 536, endPoint y: 54, distance: 16.3
click at [536, 59] on input "16" at bounding box center [511, 67] width 64 height 16
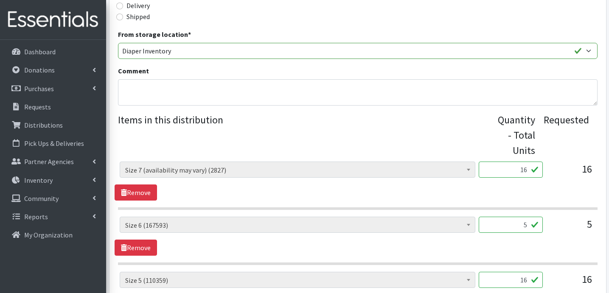
scroll to position [261, 0]
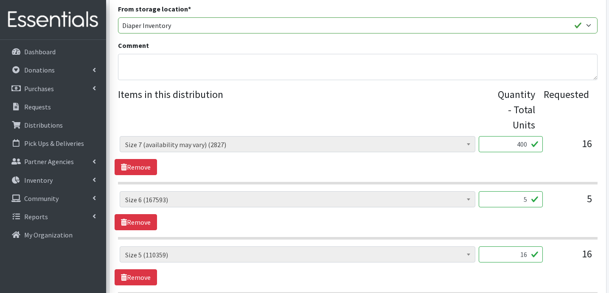
type input "400"
drag, startPoint x: 524, startPoint y: 183, endPoint x: 540, endPoint y: 184, distance: 16.6
click at [540, 191] on input "5" at bounding box center [511, 199] width 64 height 16
type input "125"
drag, startPoint x: 519, startPoint y: 241, endPoint x: 547, endPoint y: 241, distance: 27.6
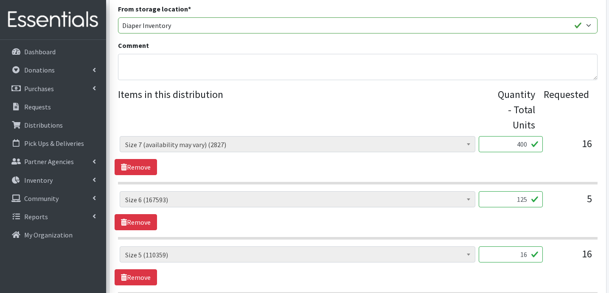
click at [547, 246] on div "Period Supplies: Mixed Kits (order by bag) (324) Applicator-free tampon (8) BOR…" at bounding box center [358, 257] width 476 height 23
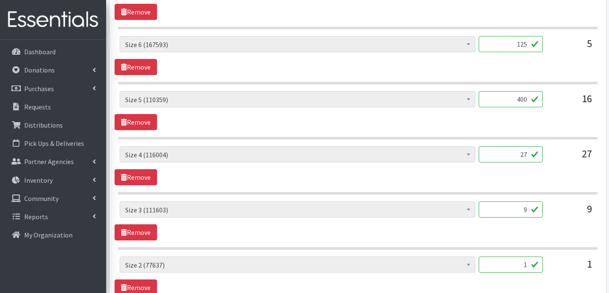
scroll to position [417, 0]
type input "400"
drag, startPoint x: 509, startPoint y: 136, endPoint x: 537, endPoint y: 138, distance: 27.7
click at [537, 146] on input "27" at bounding box center [511, 154] width 64 height 16
type input "675"
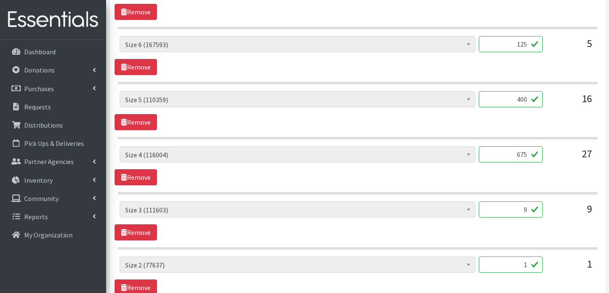
drag, startPoint x: 523, startPoint y: 197, endPoint x: 547, endPoint y: 199, distance: 24.2
click at [547, 201] on div "Period Supplies: Mixed Kits (order by bag) (324) Applicator-free tampon (8) BOR…" at bounding box center [358, 212] width 476 height 23
type input "1"
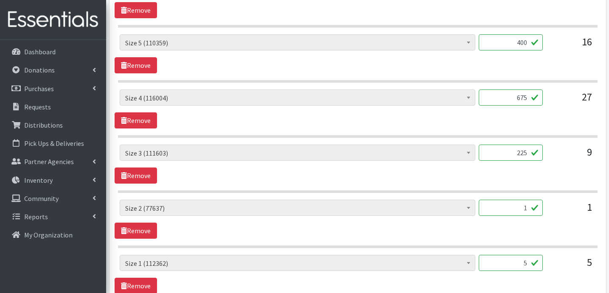
scroll to position [509, 0]
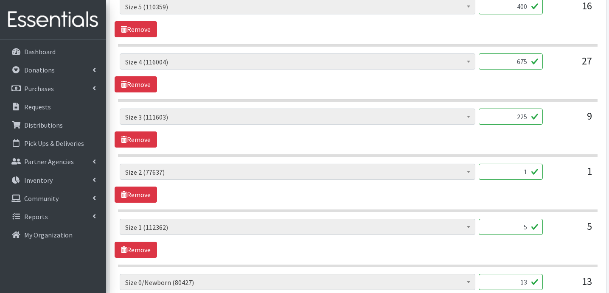
type input "225"
drag, startPoint x: 514, startPoint y: 157, endPoint x: 553, endPoint y: 158, distance: 39.5
click at [553, 164] on div "Period Supplies: Mixed Kits (order by bag) (324) Applicator-free tampon (8) BOR…" at bounding box center [358, 175] width 476 height 23
type input "25"
click at [527, 219] on input "5" at bounding box center [511, 227] width 64 height 16
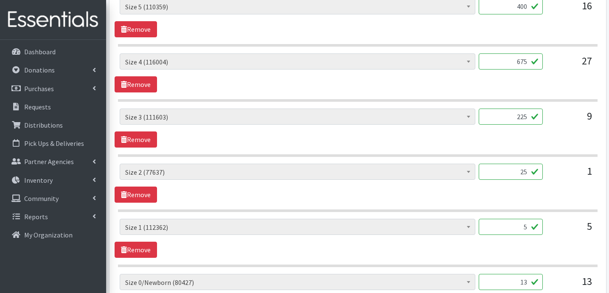
drag, startPoint x: 522, startPoint y: 214, endPoint x: 539, endPoint y: 214, distance: 17.0
click at [539, 219] on input "5" at bounding box center [511, 227] width 64 height 16
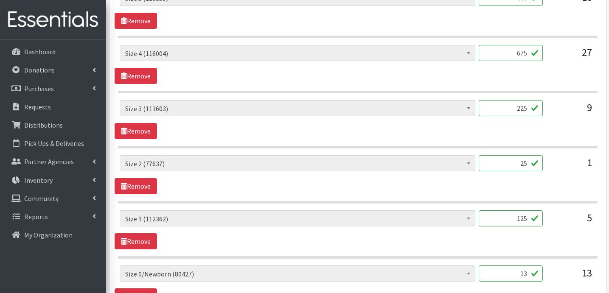
scroll to position [534, 0]
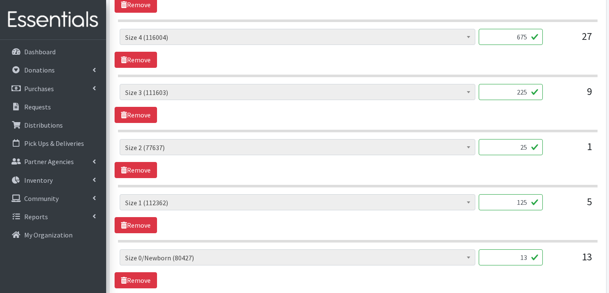
type input "125"
drag, startPoint x: 518, startPoint y: 245, endPoint x: 548, endPoint y: 245, distance: 30.1
click at [548, 249] on div "Period Supplies: Mixed Kits (order by bag) (324) Applicator-free tampon (8) BOR…" at bounding box center [358, 260] width 476 height 23
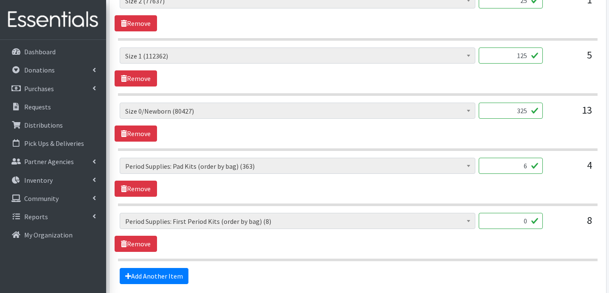
scroll to position [744, 0]
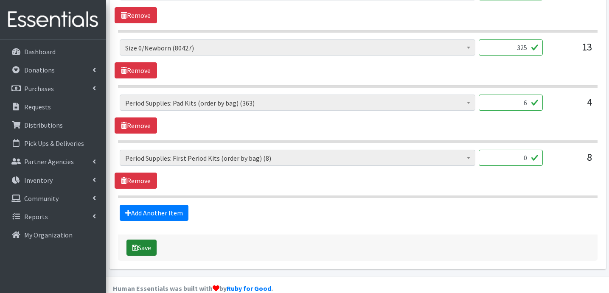
type input "325"
click at [148, 240] on button "Save" at bounding box center [141, 248] width 30 height 16
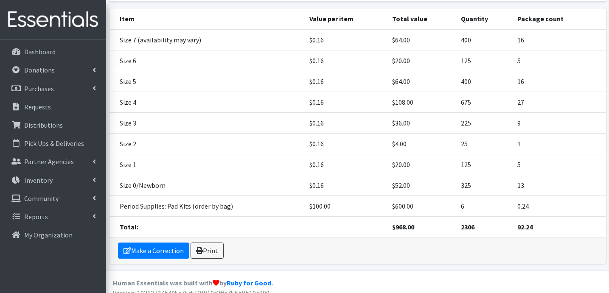
scroll to position [137, 0]
click at [143, 253] on link "Make a Correction" at bounding box center [153, 251] width 71 height 16
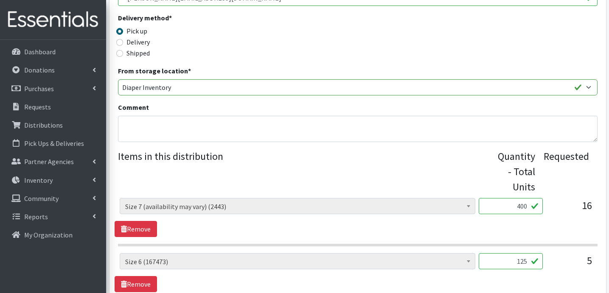
scroll to position [202, 0]
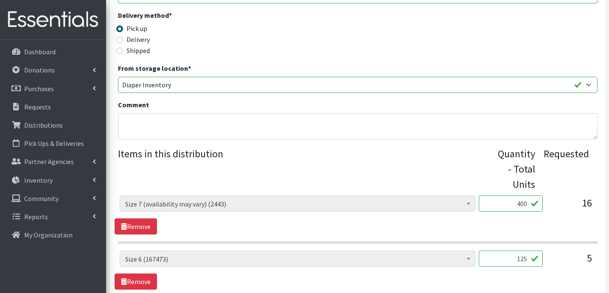
drag, startPoint x: 515, startPoint y: 188, endPoint x: 521, endPoint y: 190, distance: 5.5
click at [521, 196] on input "400" at bounding box center [511, 204] width 64 height 16
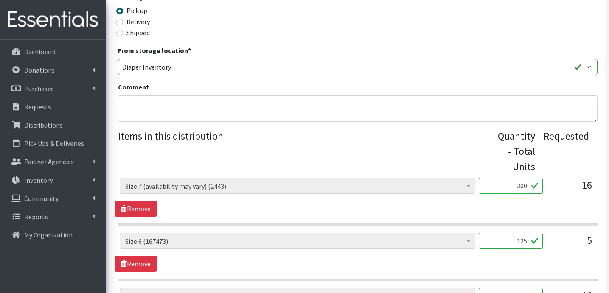
scroll to position [225, 0]
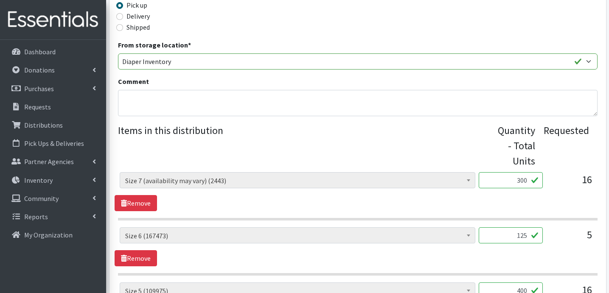
type input "300"
click at [521, 227] on input "125" at bounding box center [511, 235] width 64 height 16
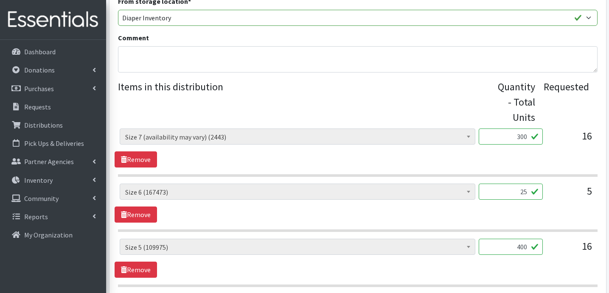
scroll to position [302, 0]
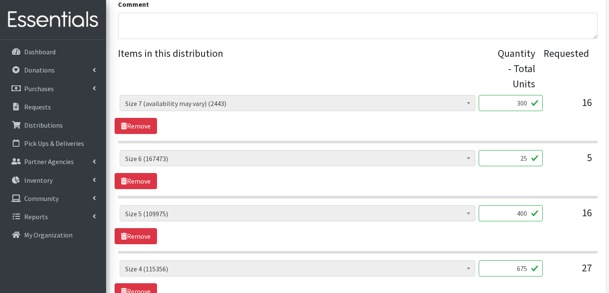
type input "25"
drag, startPoint x: 515, startPoint y: 199, endPoint x: 520, endPoint y: 199, distance: 4.7
click at [520, 205] on input "400" at bounding box center [511, 213] width 64 height 16
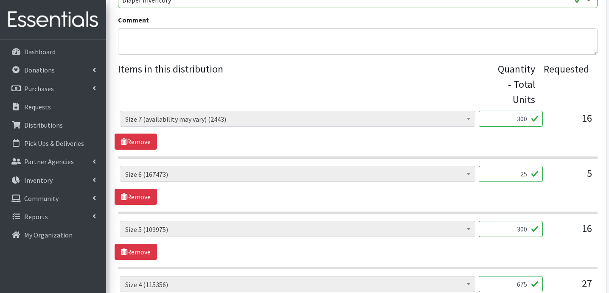
scroll to position [316, 0]
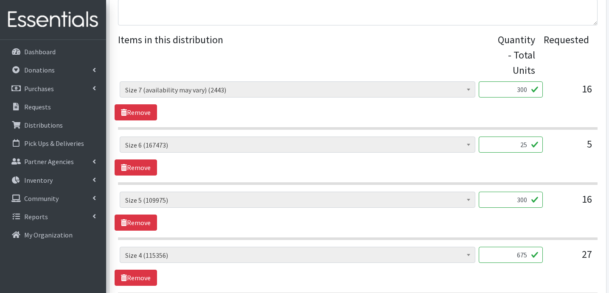
type input "300"
drag, startPoint x: 515, startPoint y: 242, endPoint x: 521, endPoint y: 242, distance: 5.9
click at [521, 247] on input "675" at bounding box center [511, 255] width 64 height 16
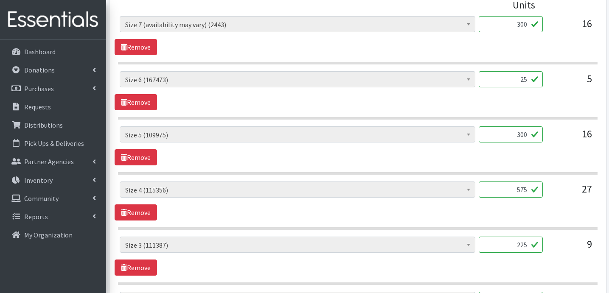
scroll to position [381, 0]
type input "575"
drag, startPoint x: 514, startPoint y: 231, endPoint x: 518, endPoint y: 232, distance: 4.7
click at [518, 237] on input "225" at bounding box center [511, 245] width 64 height 16
click at [520, 237] on input "225" at bounding box center [511, 245] width 64 height 16
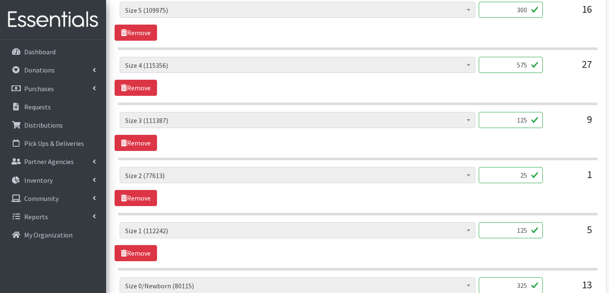
scroll to position [574, 0]
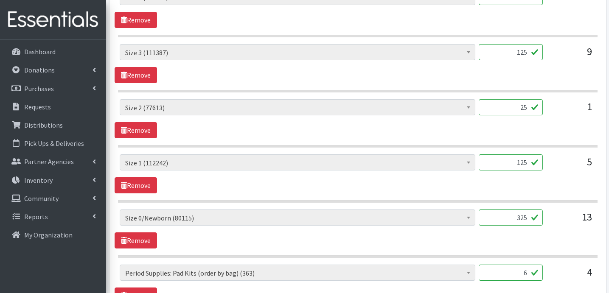
type input "125"
drag, startPoint x: 515, startPoint y: 206, endPoint x: 520, endPoint y: 207, distance: 4.3
click at [520, 210] on input "325" at bounding box center [511, 218] width 64 height 16
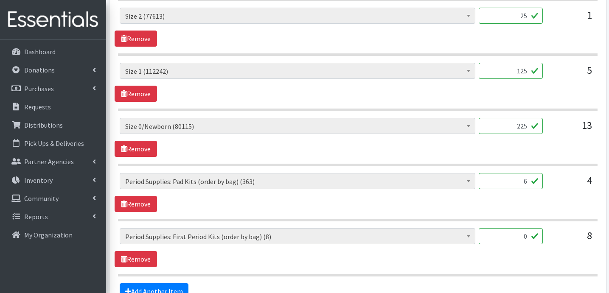
scroll to position [697, 0]
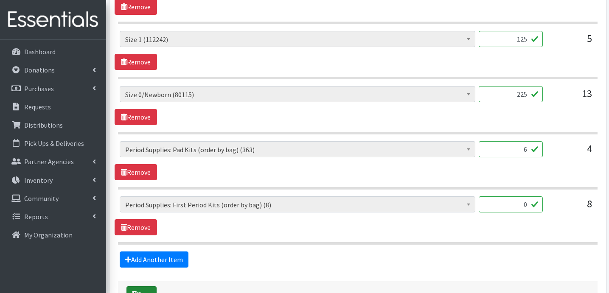
type input "225"
click at [153, 286] on button "Save" at bounding box center [141, 294] width 30 height 16
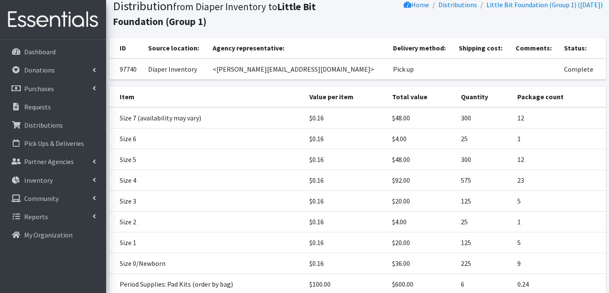
scroll to position [147, 0]
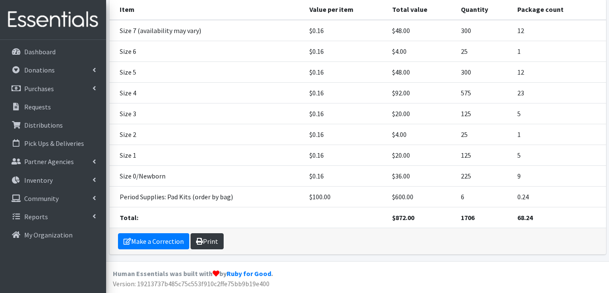
drag, startPoint x: 215, startPoint y: 238, endPoint x: 238, endPoint y: 233, distance: 23.7
click at [209, 240] on link "Print" at bounding box center [206, 241] width 33 height 16
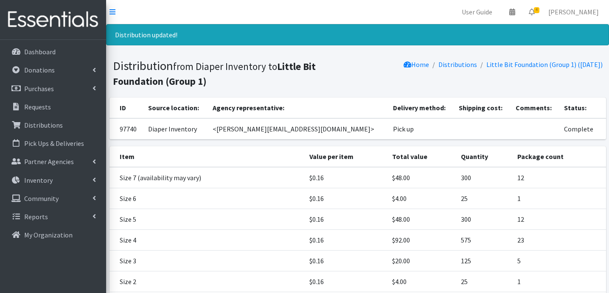
scroll to position [0, 0]
click at [532, 11] on link "4" at bounding box center [532, 11] width 20 height 17
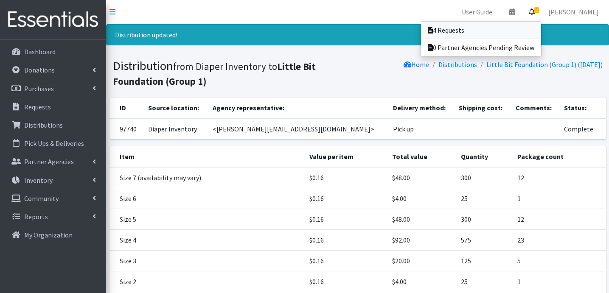
click at [531, 24] on link "4 Requests" at bounding box center [481, 30] width 120 height 17
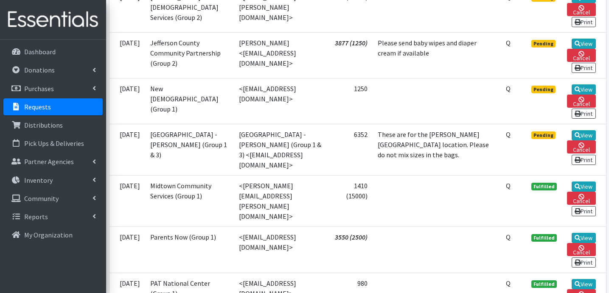
scroll to position [253, 0]
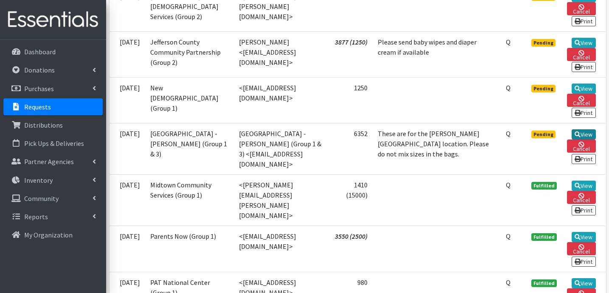
click at [583, 140] on link "View" at bounding box center [583, 134] width 24 height 10
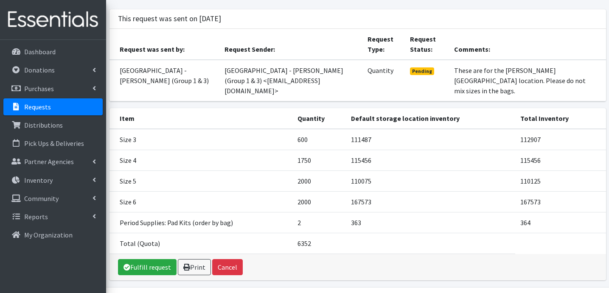
scroll to position [83, 0]
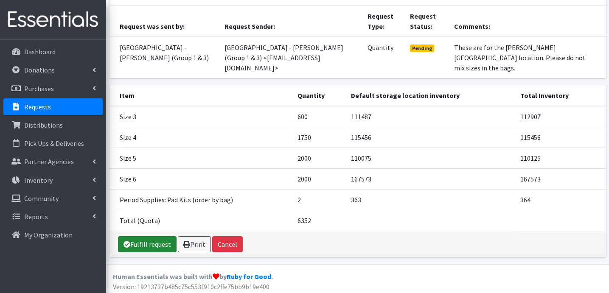
click at [136, 246] on link "Fulfill request" at bounding box center [147, 244] width 59 height 16
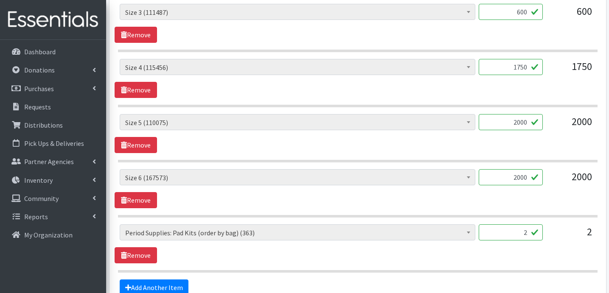
scroll to position [496, 0]
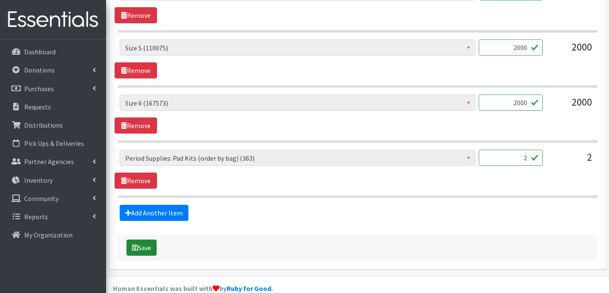
click at [135, 240] on button "Save" at bounding box center [141, 248] width 30 height 16
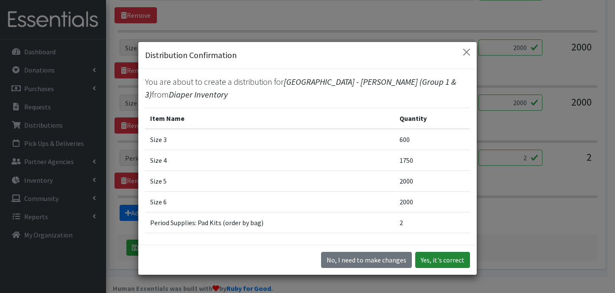
click at [448, 260] on button "Yes, it's correct" at bounding box center [442, 260] width 55 height 16
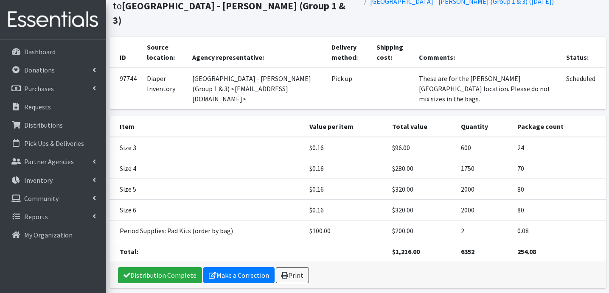
scroll to position [84, 0]
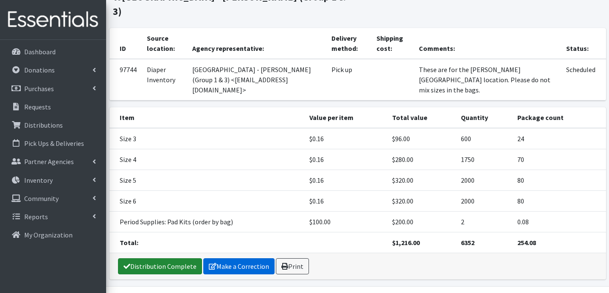
click at [185, 258] on link "Distribution Complete" at bounding box center [160, 266] width 84 height 16
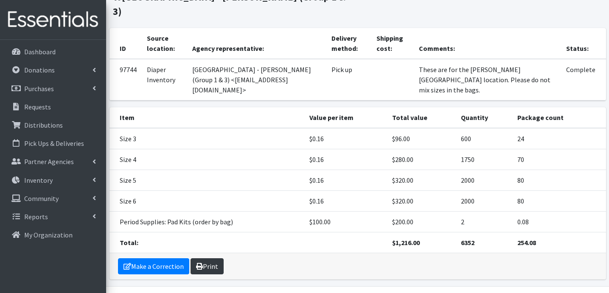
click at [201, 258] on link "Print" at bounding box center [206, 266] width 33 height 16
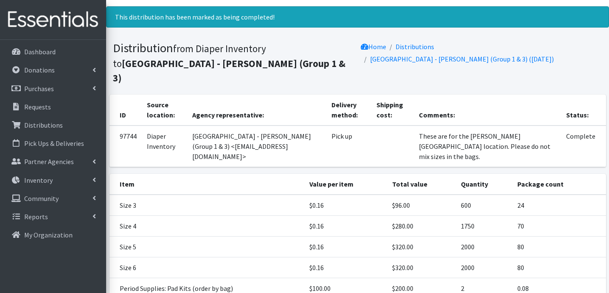
scroll to position [0, 0]
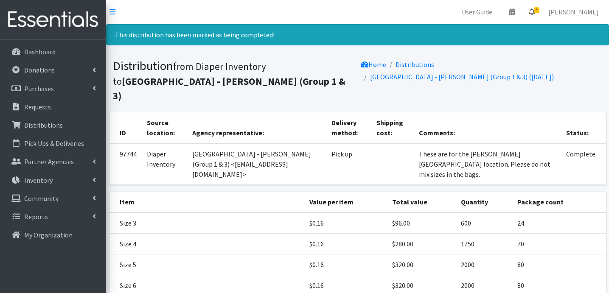
click at [535, 8] on icon at bounding box center [532, 11] width 6 height 7
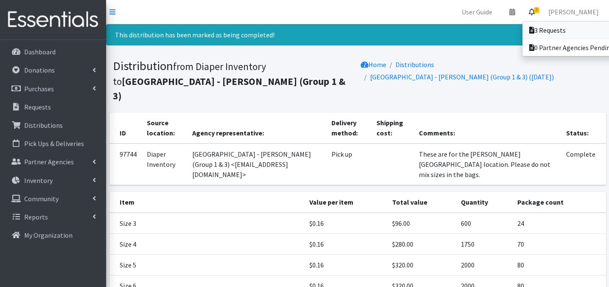
click at [534, 25] on link "3 Requests" at bounding box center [581, 30] width 118 height 17
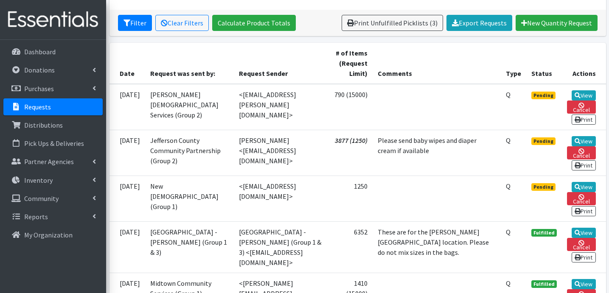
scroll to position [179, 0]
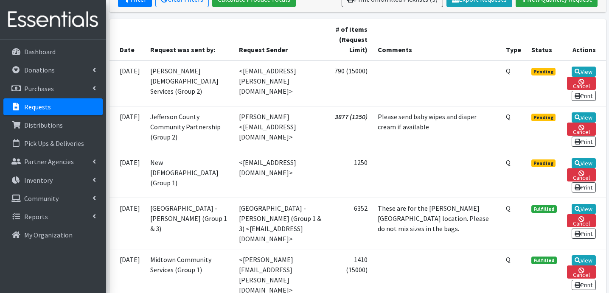
click at [583, 177] on td "View Cancel Print" at bounding box center [584, 175] width 44 height 46
click at [584, 168] on link "View" at bounding box center [583, 163] width 24 height 10
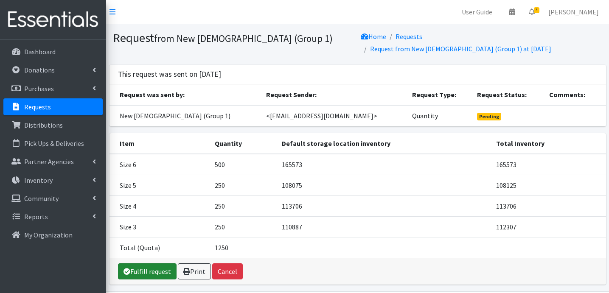
click at [157, 272] on link "Fulfill request" at bounding box center [147, 271] width 59 height 16
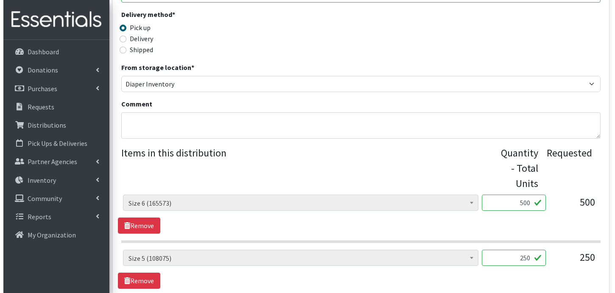
scroll to position [441, 0]
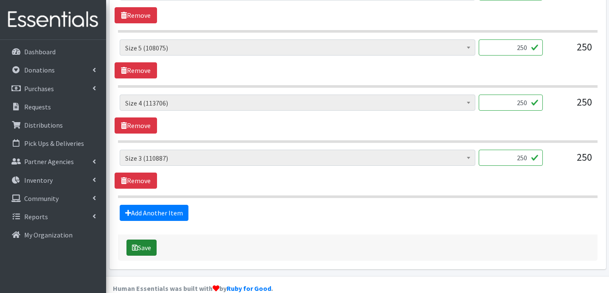
click at [137, 240] on button "Save" at bounding box center [141, 248] width 30 height 16
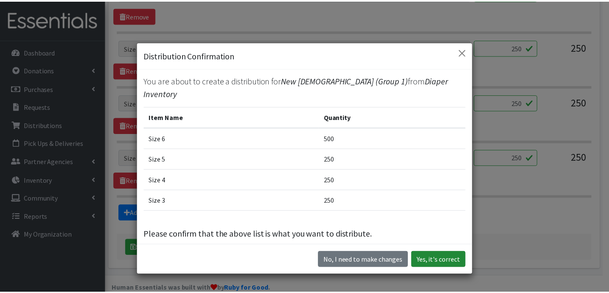
scroll to position [2, 0]
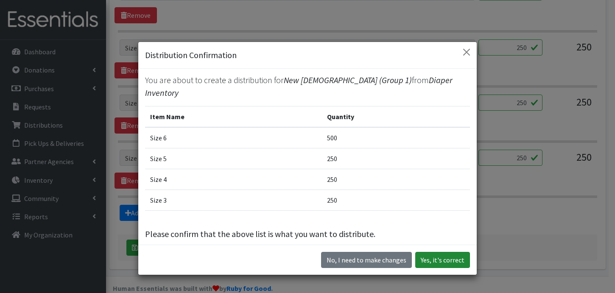
click at [442, 257] on button "Yes, it's correct" at bounding box center [442, 260] width 55 height 16
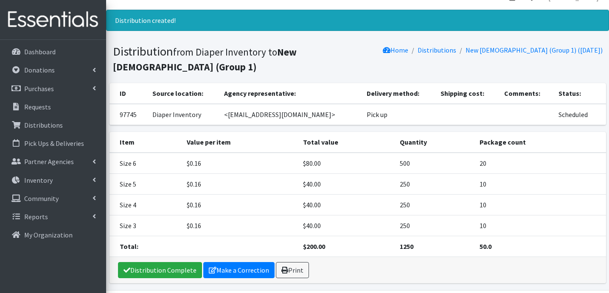
scroll to position [43, 0]
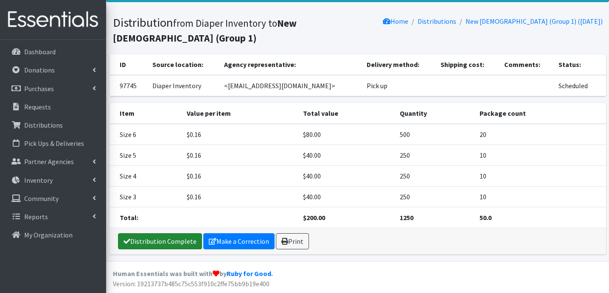
click at [176, 240] on link "Distribution Complete" at bounding box center [160, 241] width 84 height 16
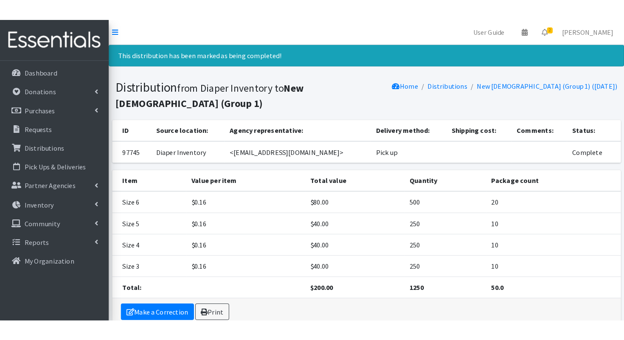
scroll to position [0, 0]
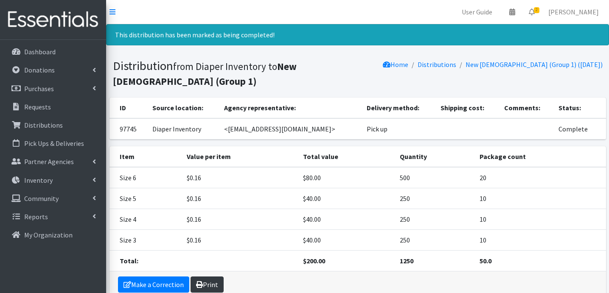
click at [201, 284] on icon at bounding box center [199, 284] width 7 height 7
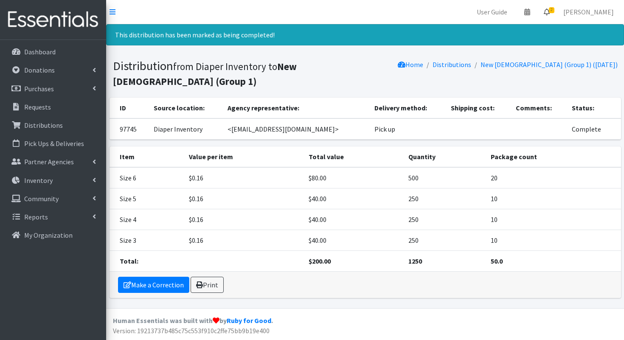
click at [549, 12] on icon at bounding box center [546, 11] width 6 height 7
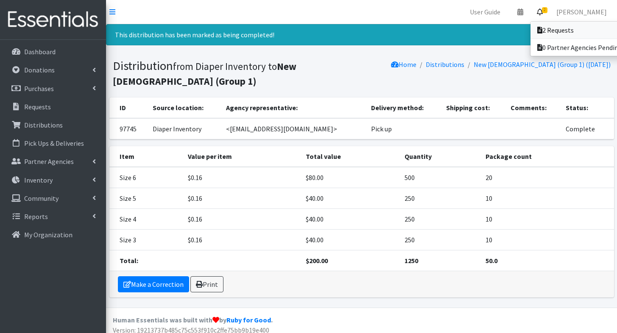
click at [549, 28] on link "2 Requests" at bounding box center [590, 30] width 118 height 17
